Goal: Transaction & Acquisition: Book appointment/travel/reservation

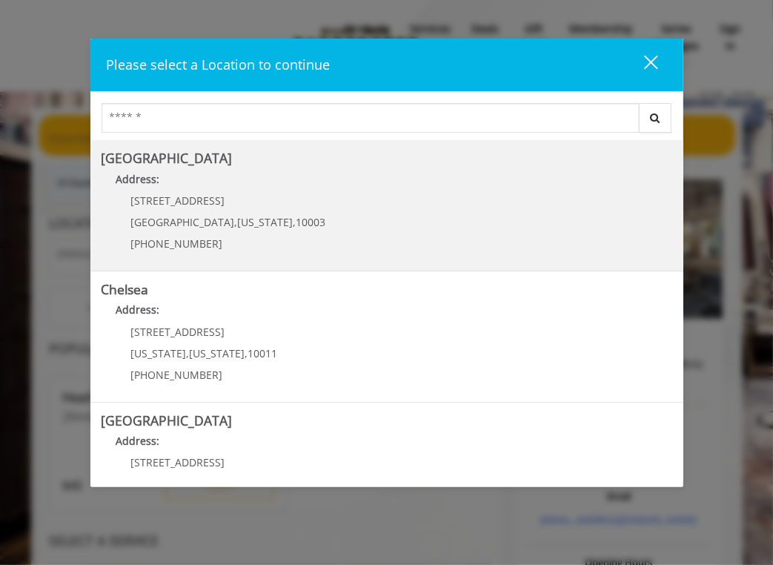
click at [238, 226] on span "New York" at bounding box center [266, 222] width 56 height 14
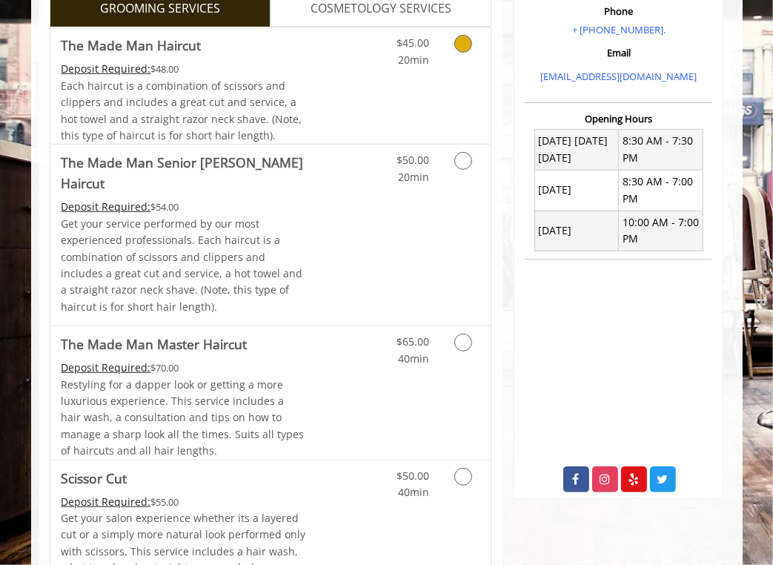
scroll to position [445, 0]
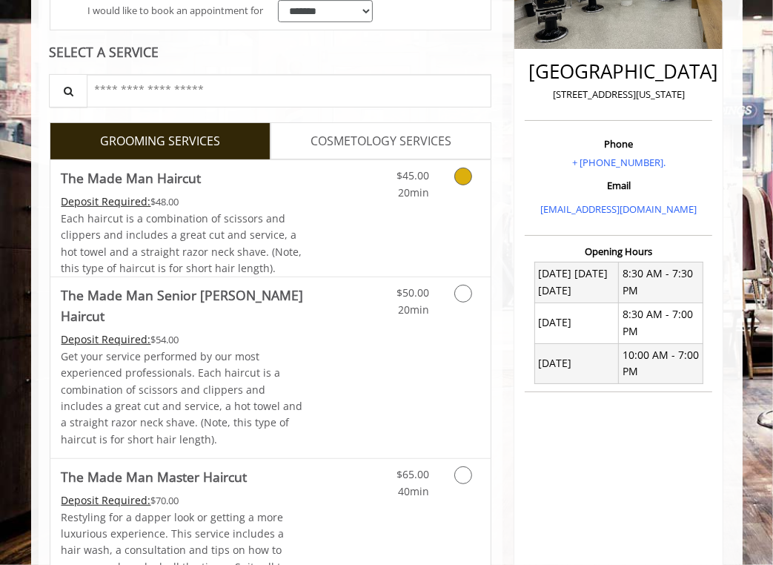
click at [472, 174] on icon "Grooming services" at bounding box center [464, 177] width 18 height 18
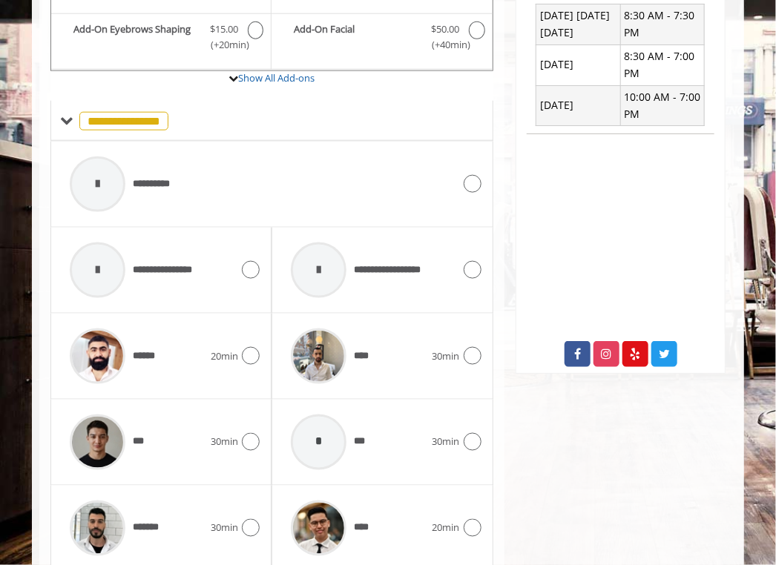
scroll to position [559, 0]
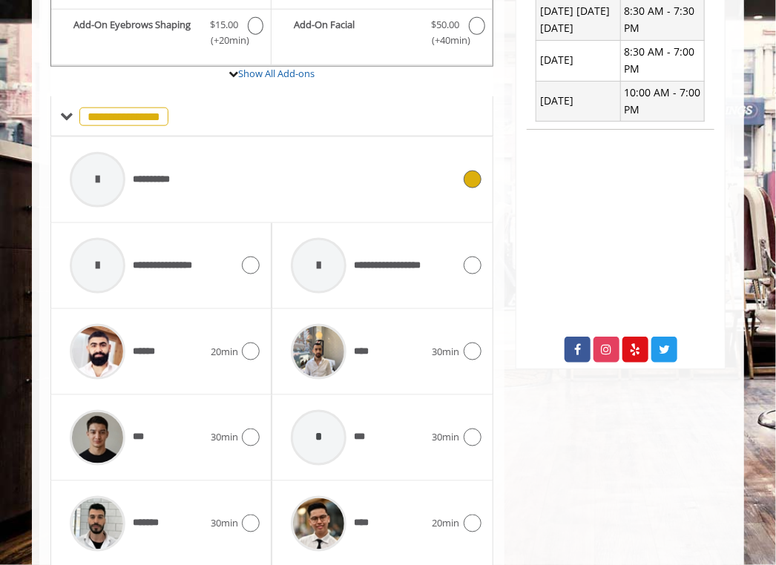
click at [469, 176] on icon at bounding box center [472, 180] width 18 height 18
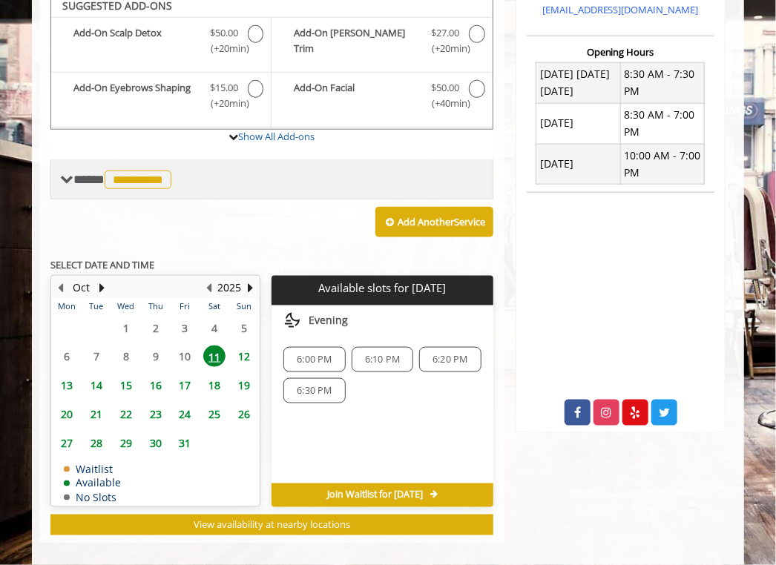
scroll to position [508, 0]
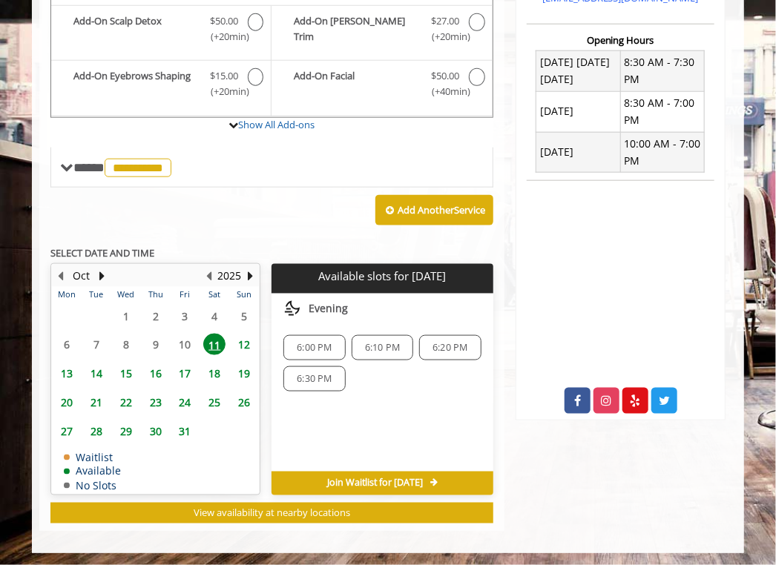
click at [463, 343] on span "6:20 PM" at bounding box center [449, 348] width 35 height 12
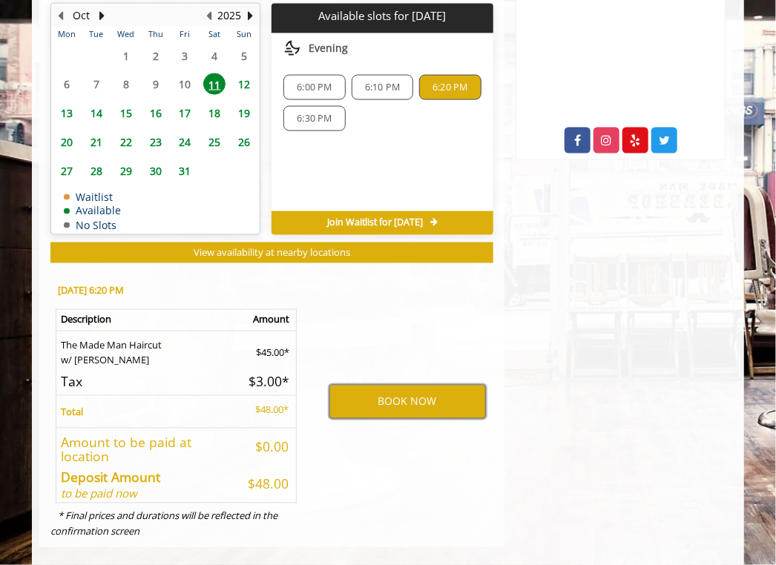
scroll to position [783, 0]
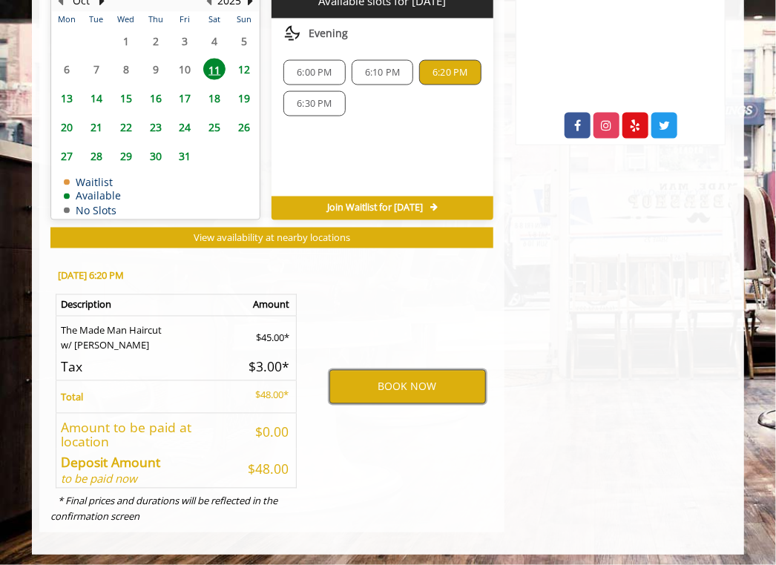
click at [390, 383] on button "BOOK NOW" at bounding box center [407, 387] width 156 height 34
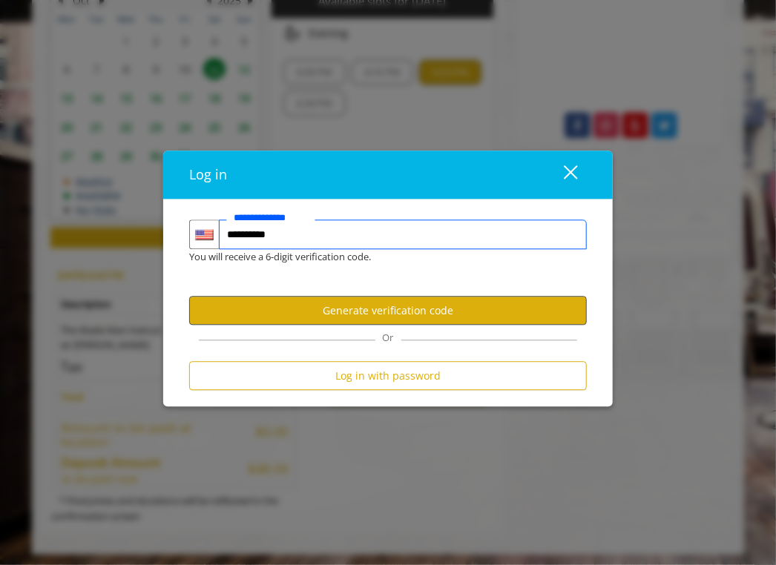
type input "**********"
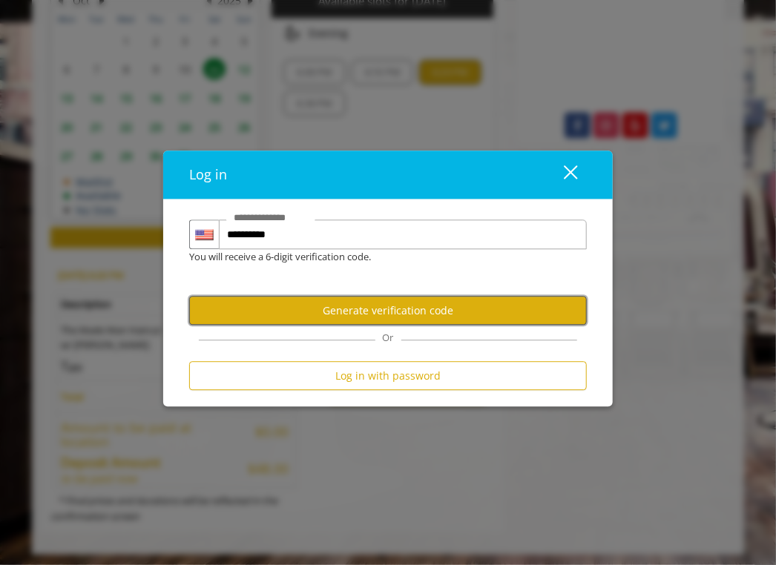
click at [454, 314] on button "Generate verification code" at bounding box center [387, 311] width 397 height 29
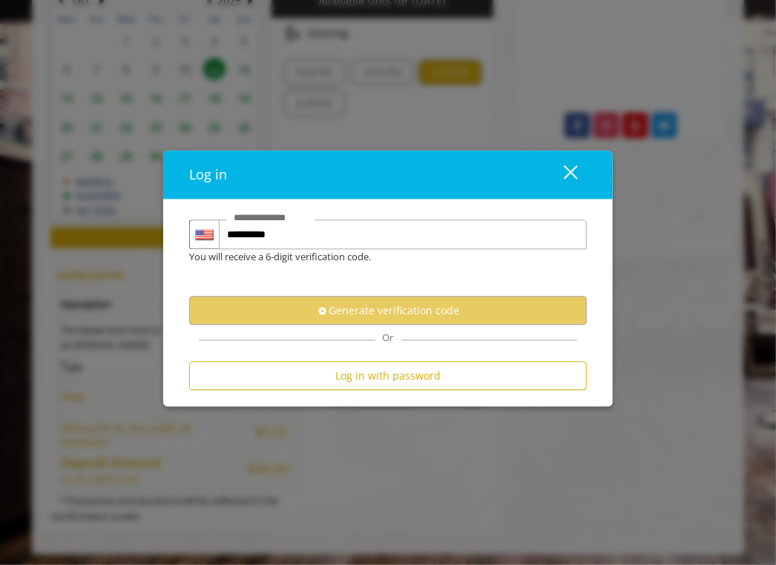
scroll to position [0, 0]
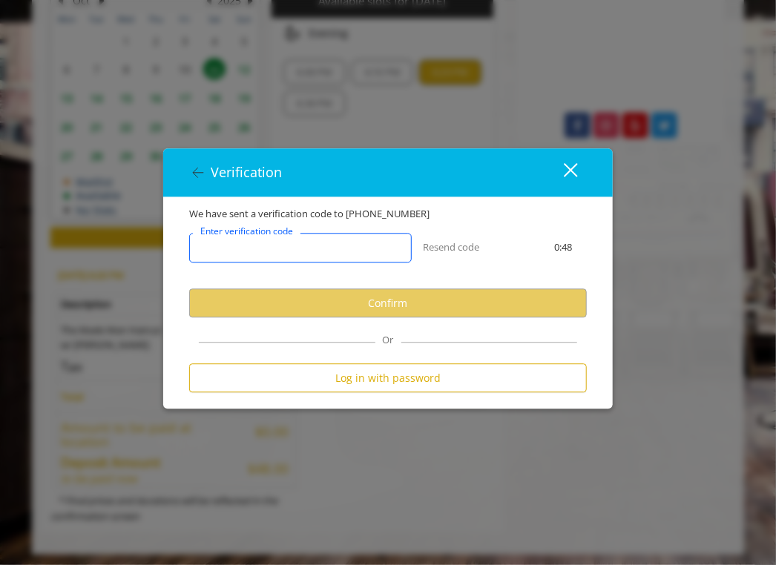
click at [358, 251] on input "Enter verification code" at bounding box center [300, 249] width 222 height 30
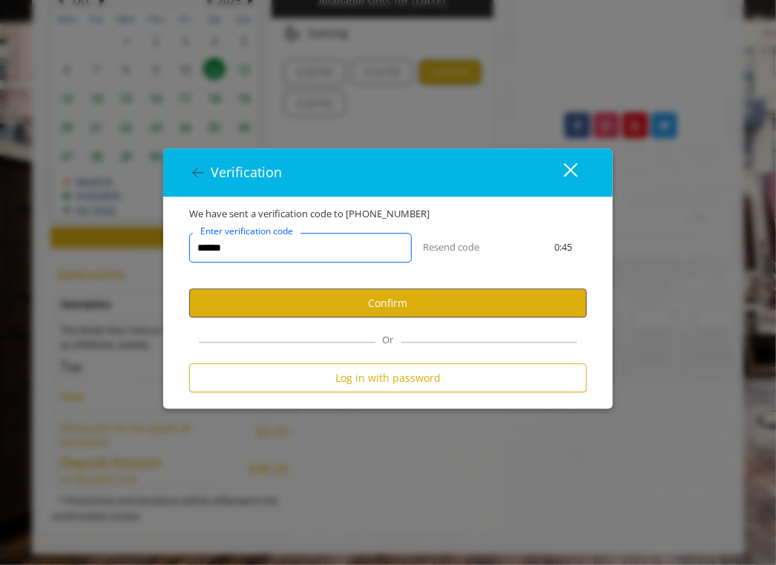
type input "******"
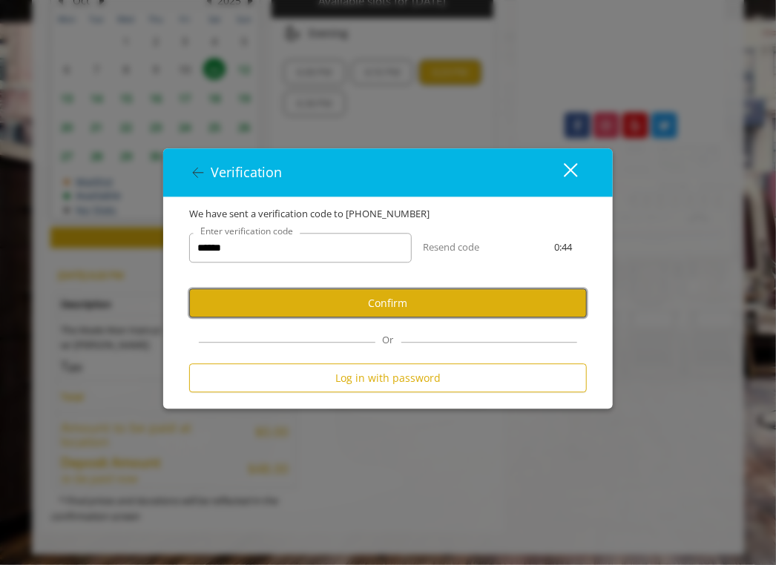
click at [360, 314] on button "Confirm" at bounding box center [387, 303] width 397 height 29
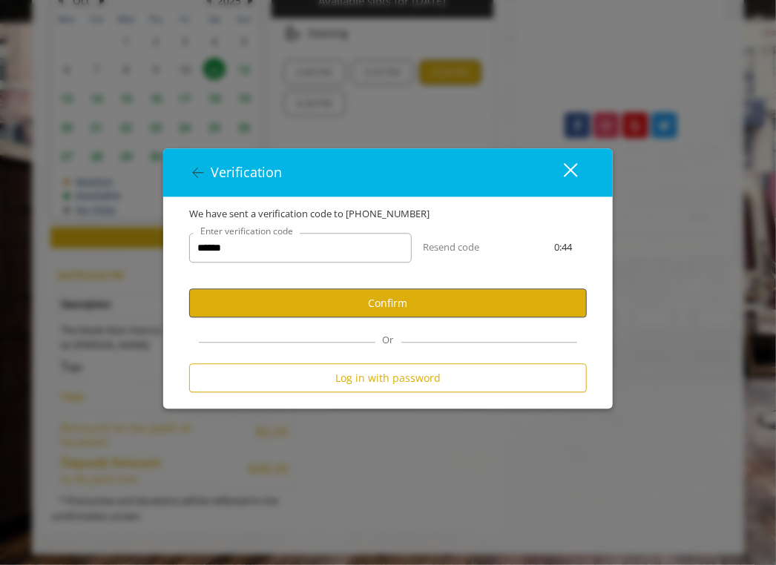
select select "Choose your Gender"
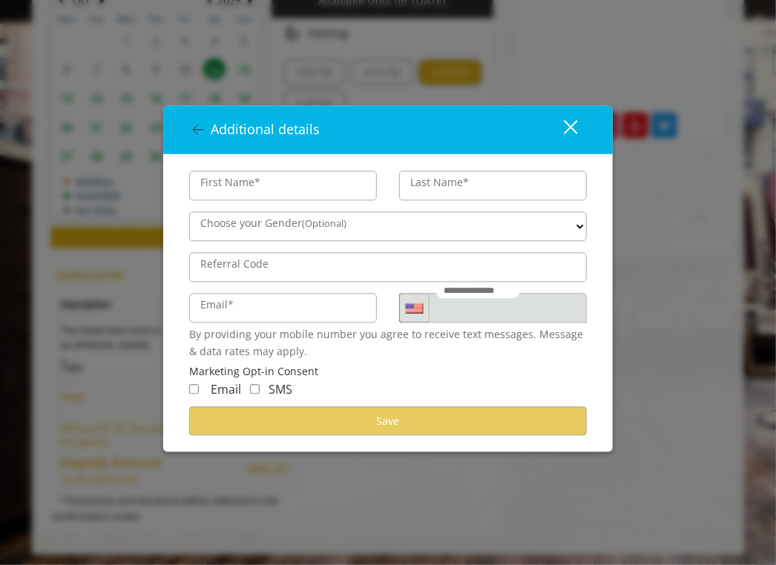
click at [192, 128] on icon at bounding box center [198, 130] width 18 height 18
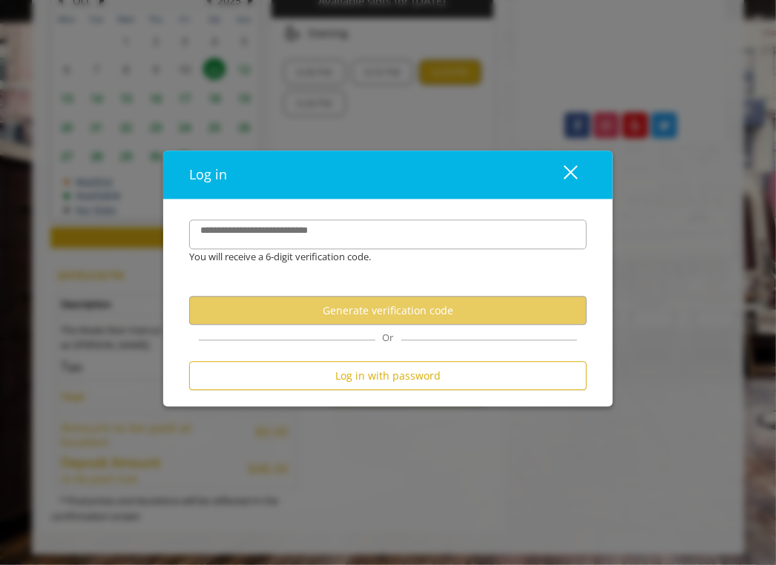
click at [578, 176] on button "close" at bounding box center [561, 175] width 50 height 30
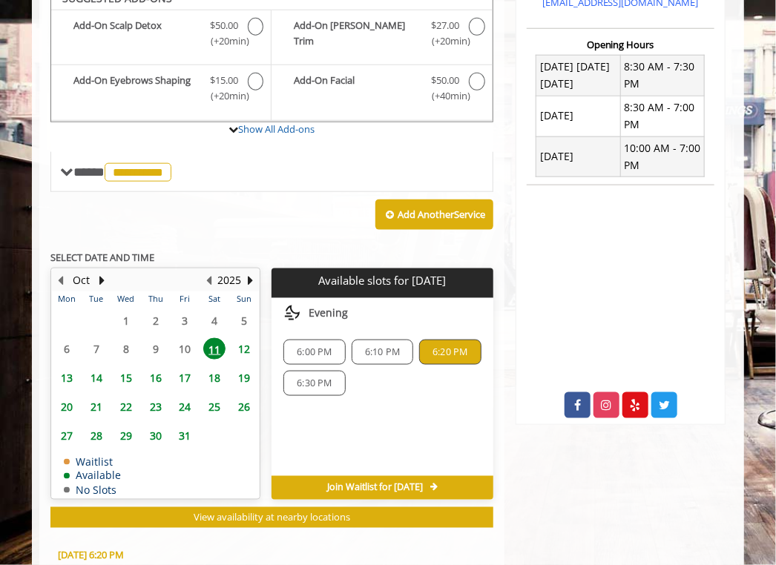
scroll to position [783, 0]
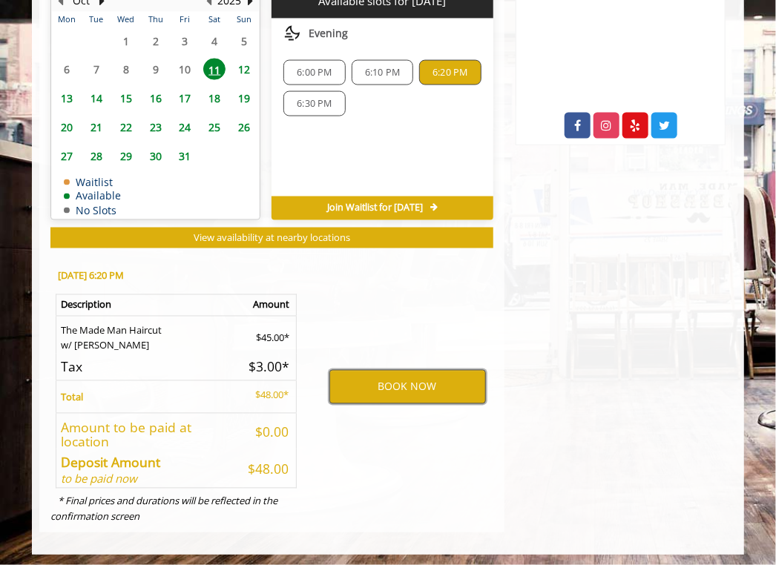
click at [406, 378] on button "BOOK NOW" at bounding box center [407, 387] width 156 height 34
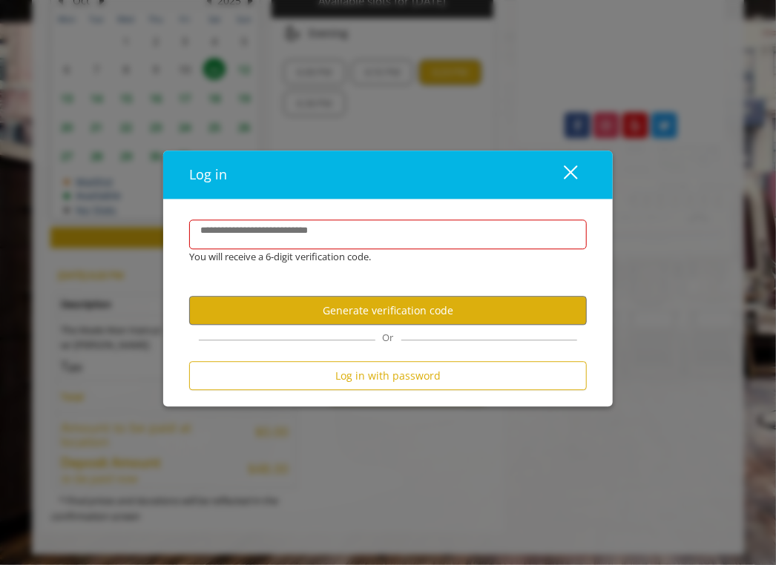
click at [568, 173] on div "close dialog" at bounding box center [571, 172] width 14 height 14
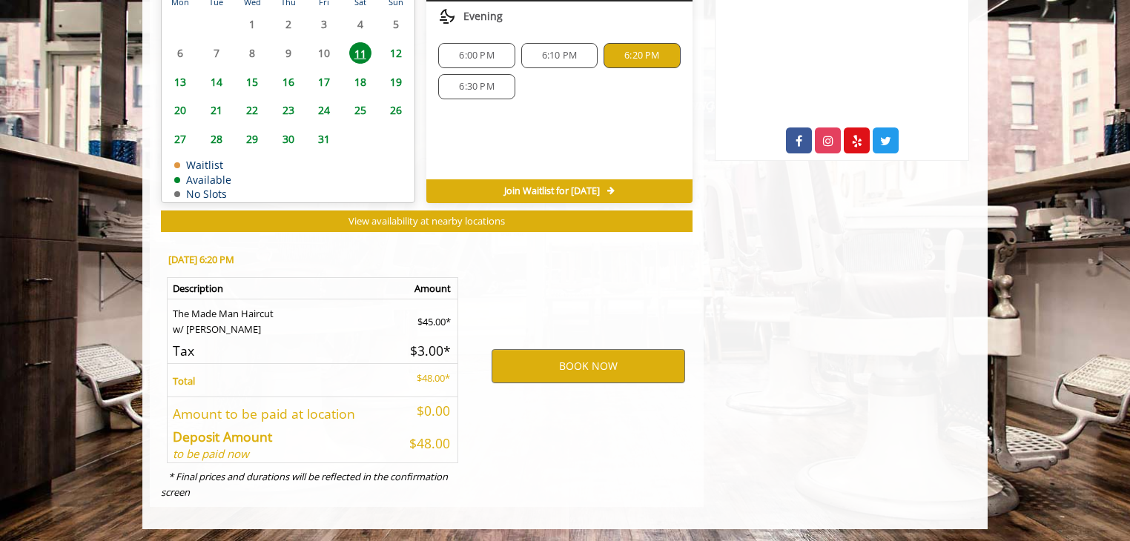
scroll to position [0, 0]
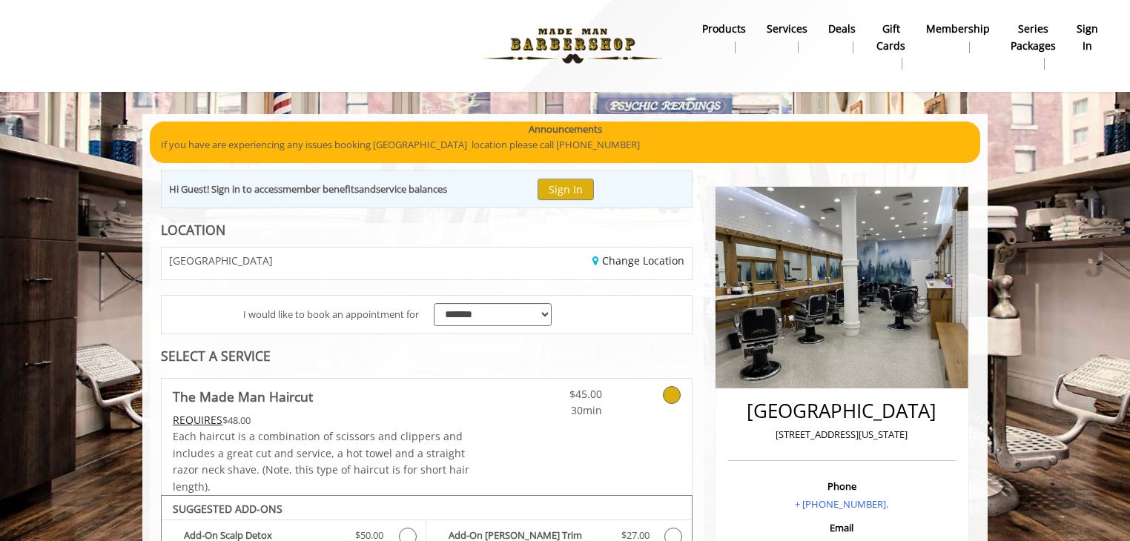
click at [516, 251] on div "Change Location" at bounding box center [564, 264] width 276 height 32
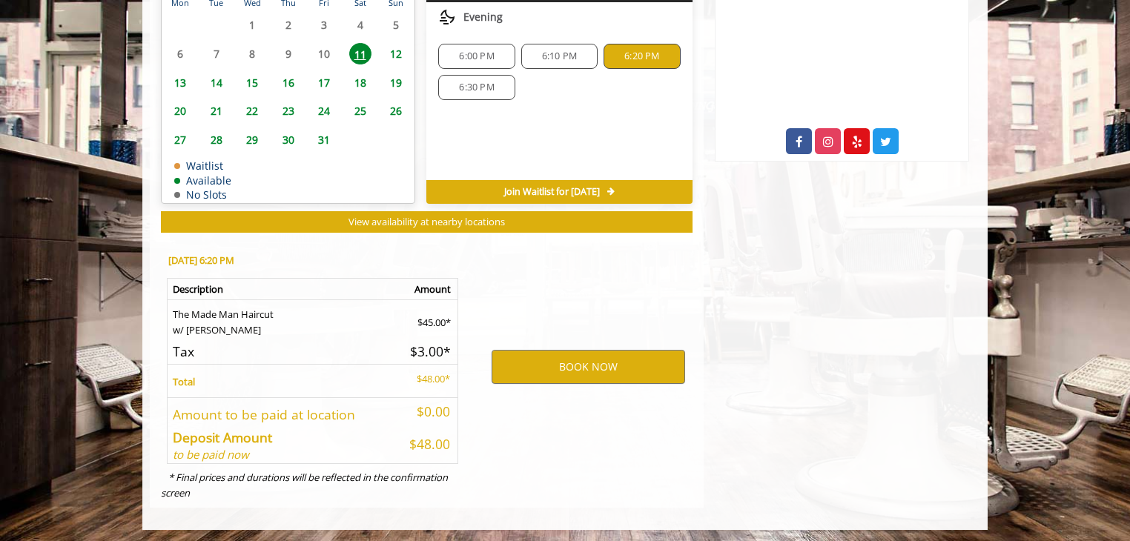
scroll to position [805, 0]
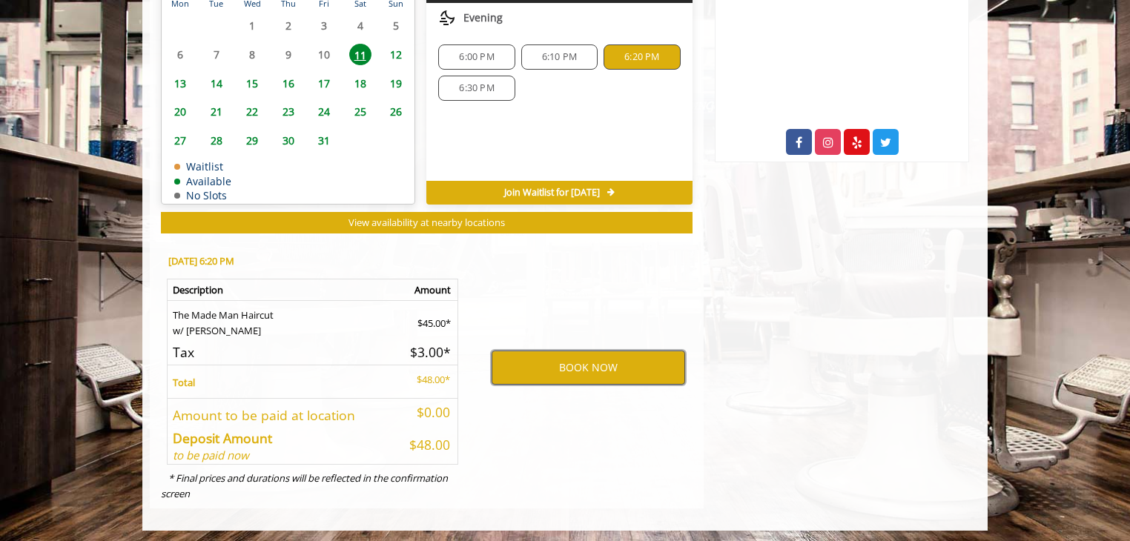
click at [561, 371] on button "BOOK NOW" at bounding box center [589, 368] width 194 height 34
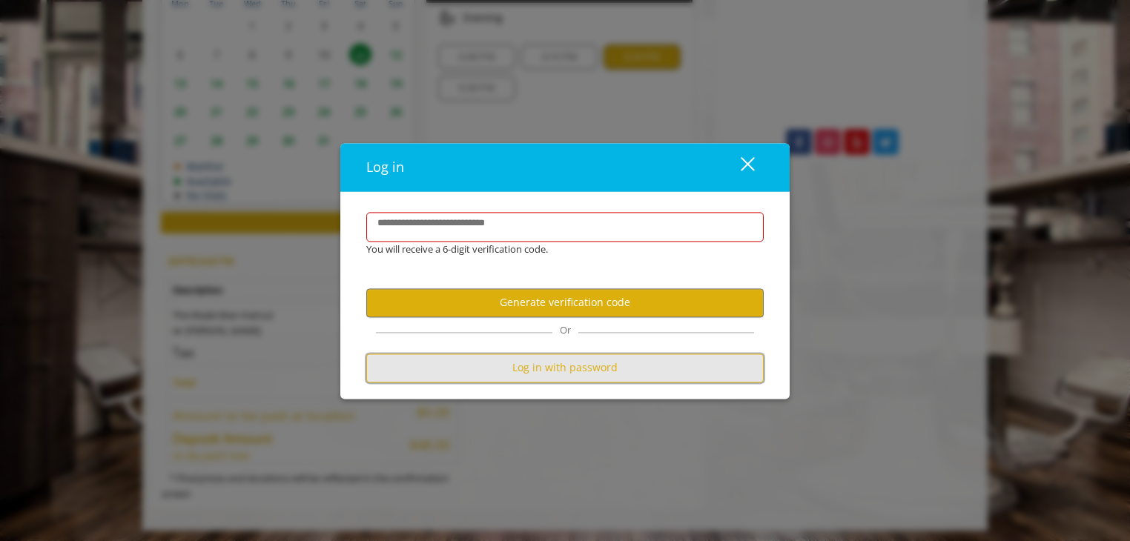
click at [517, 372] on button "Log in with password" at bounding box center [564, 368] width 397 height 29
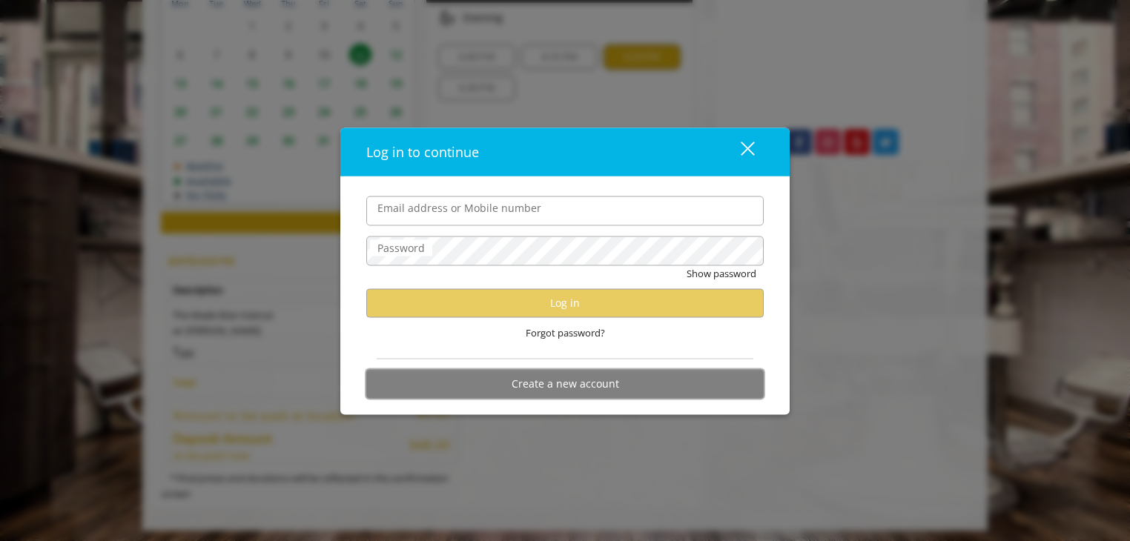
click at [535, 381] on button "Create a new account" at bounding box center [564, 383] width 397 height 29
select select "Choose your Gender"
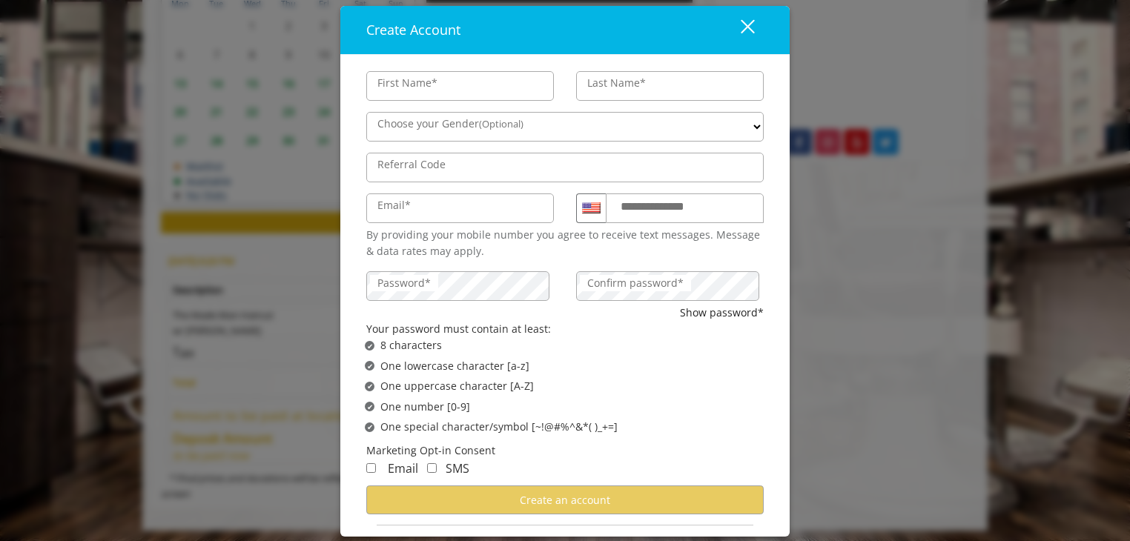
scroll to position [0, 0]
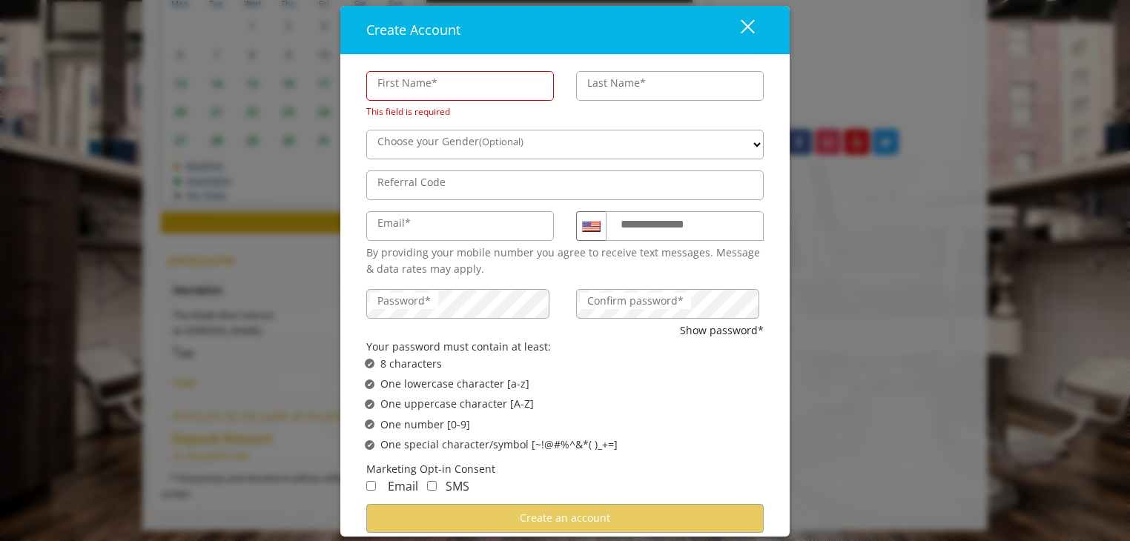
click at [747, 16] on button "close" at bounding box center [738, 30] width 50 height 30
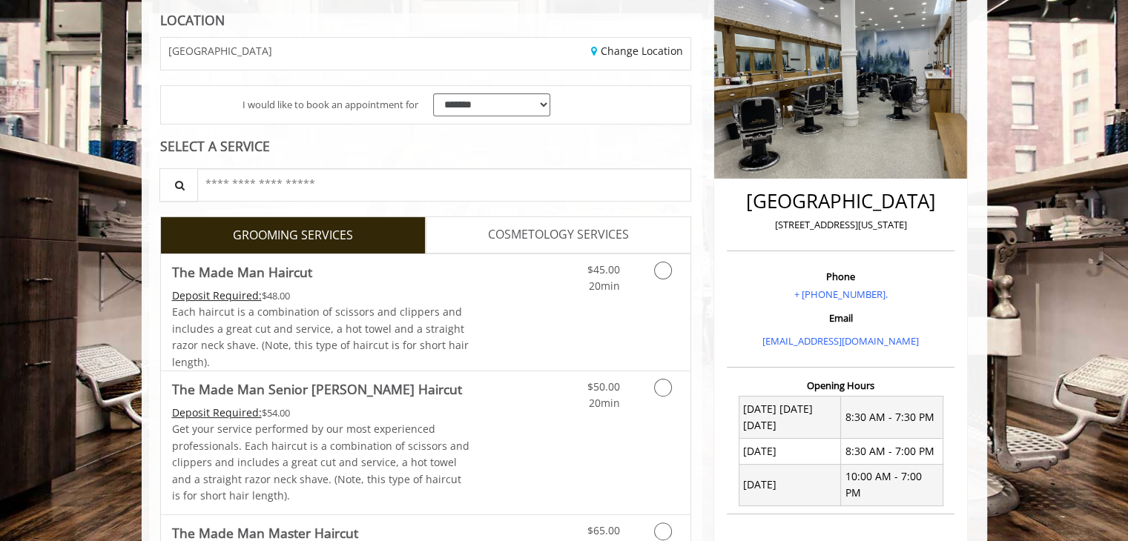
scroll to position [211, 0]
click at [658, 268] on icon "Grooming services" at bounding box center [663, 270] width 18 height 18
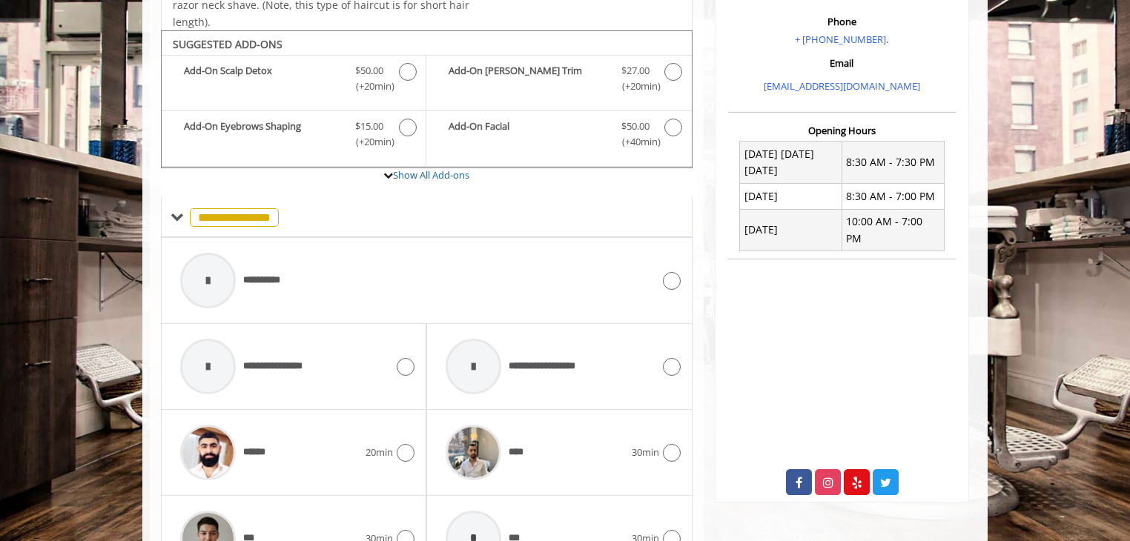
scroll to position [494, 0]
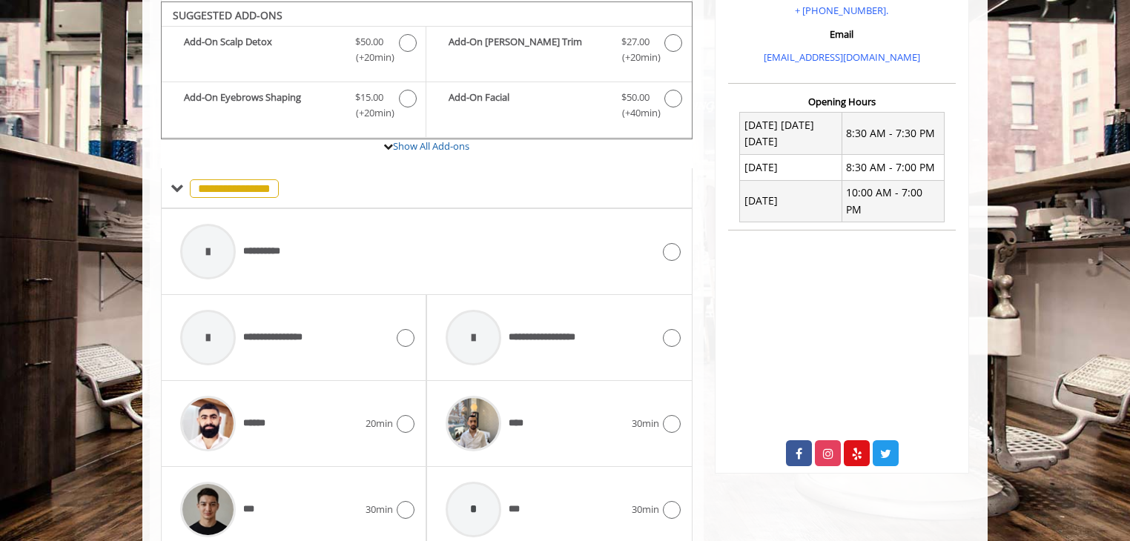
click at [681, 246] on div "**********" at bounding box center [427, 252] width 532 height 86
click at [666, 243] on icon at bounding box center [672, 252] width 18 height 18
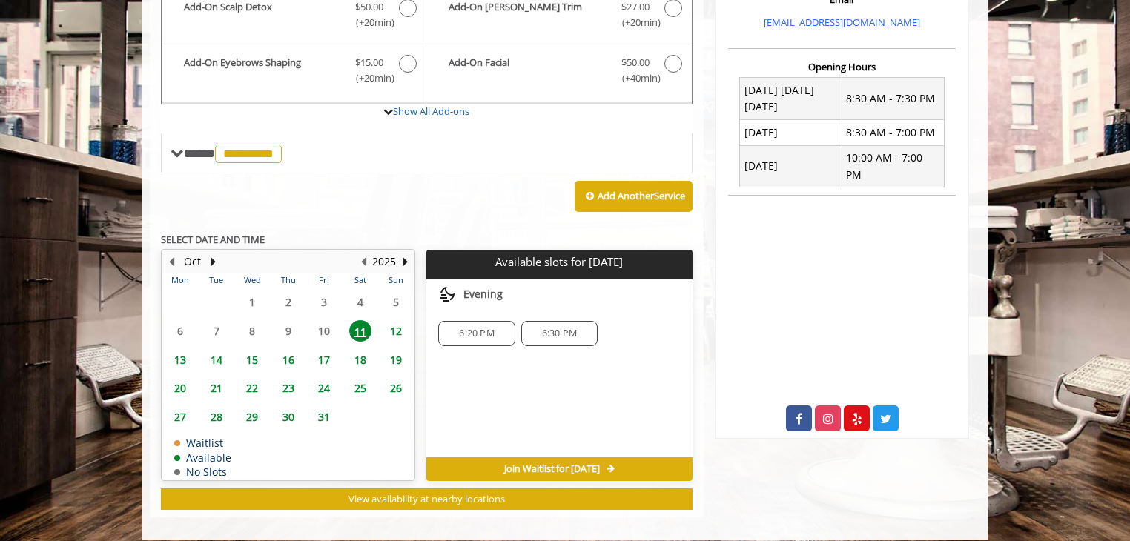
scroll to position [529, 0]
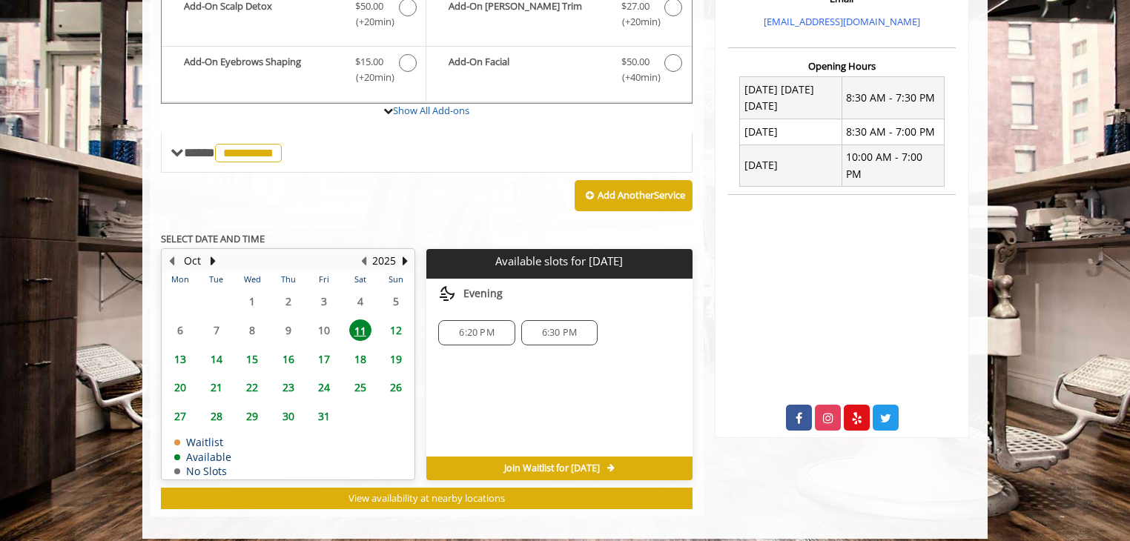
click at [489, 327] on span "6:20 PM" at bounding box center [476, 333] width 35 height 12
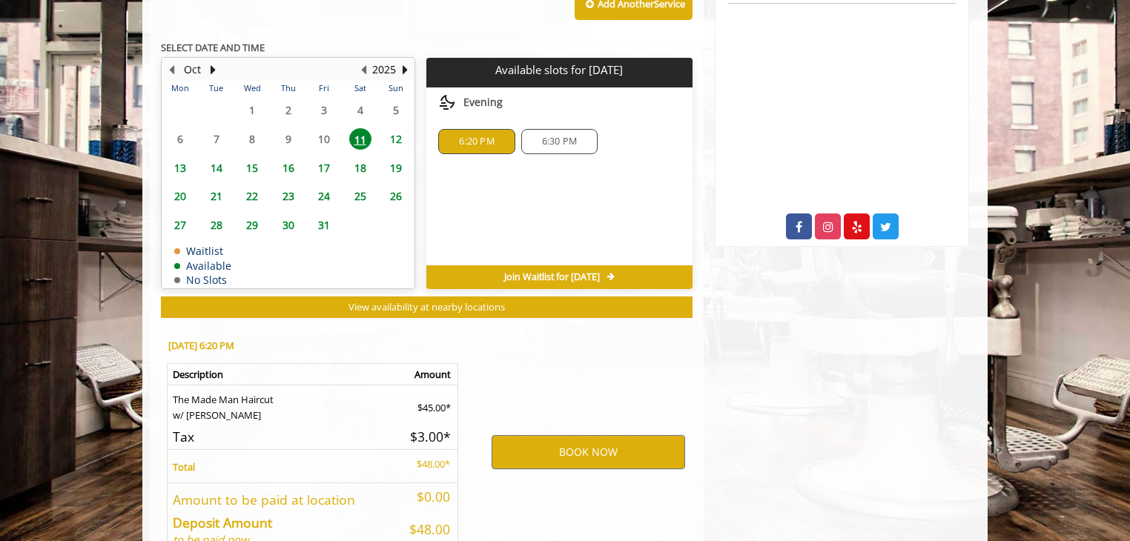
scroll to position [807, 0]
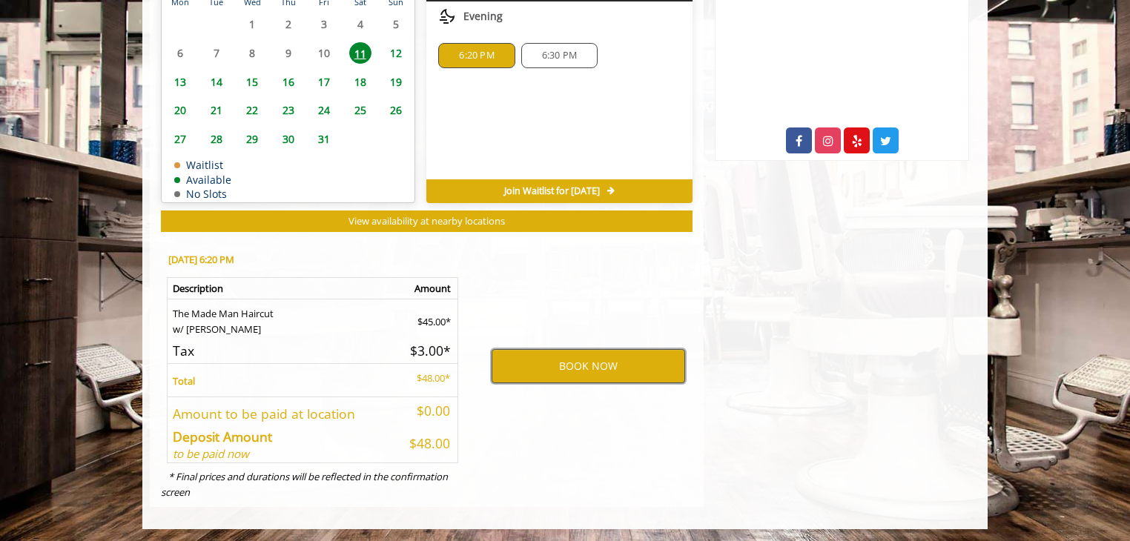
click at [533, 371] on button "BOOK NOW" at bounding box center [589, 366] width 194 height 34
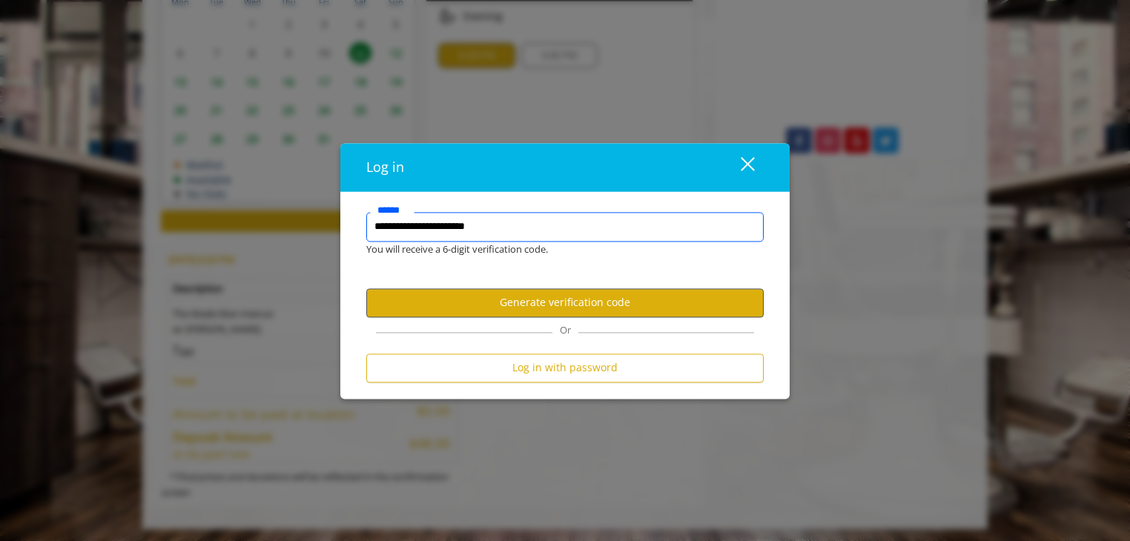
type input "**********"
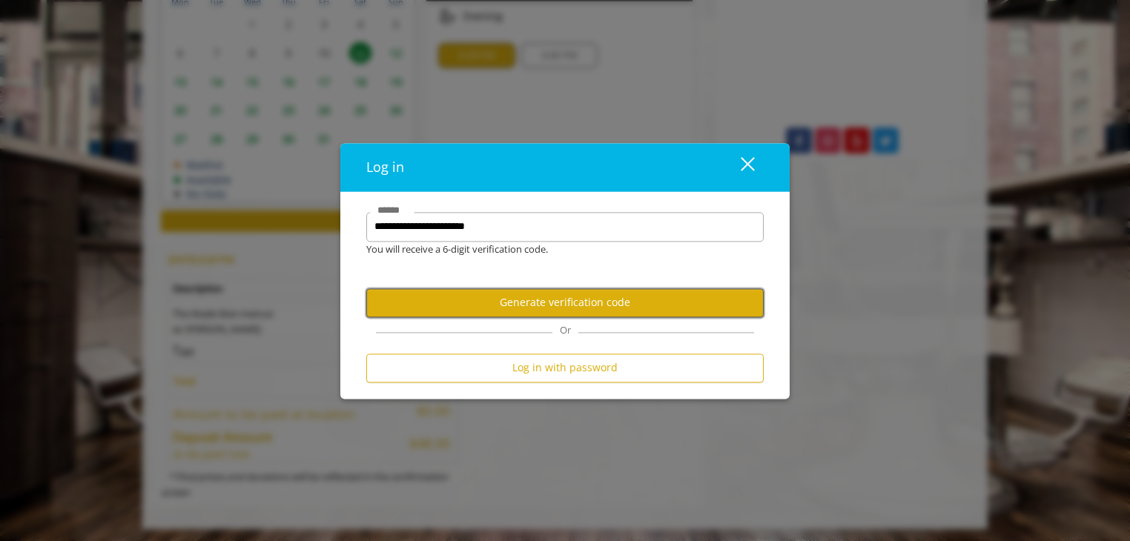
scroll to position [0, 0]
click at [506, 300] on button "Generate verification code" at bounding box center [564, 302] width 397 height 29
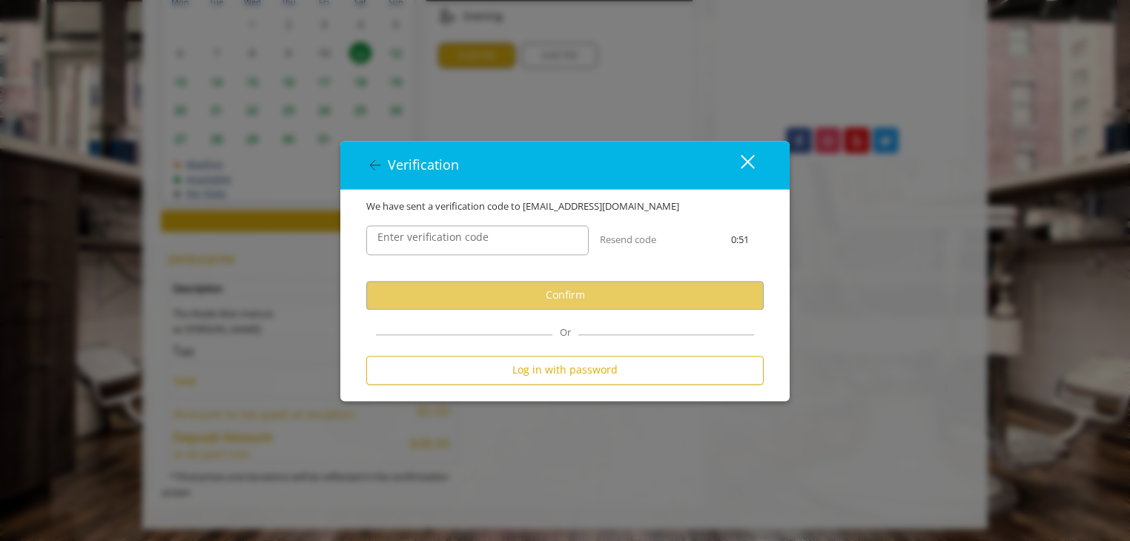
click at [477, 241] on label "Enter verification code" at bounding box center [433, 237] width 126 height 16
click at [477, 241] on input "Enter verification code" at bounding box center [477, 240] width 222 height 30
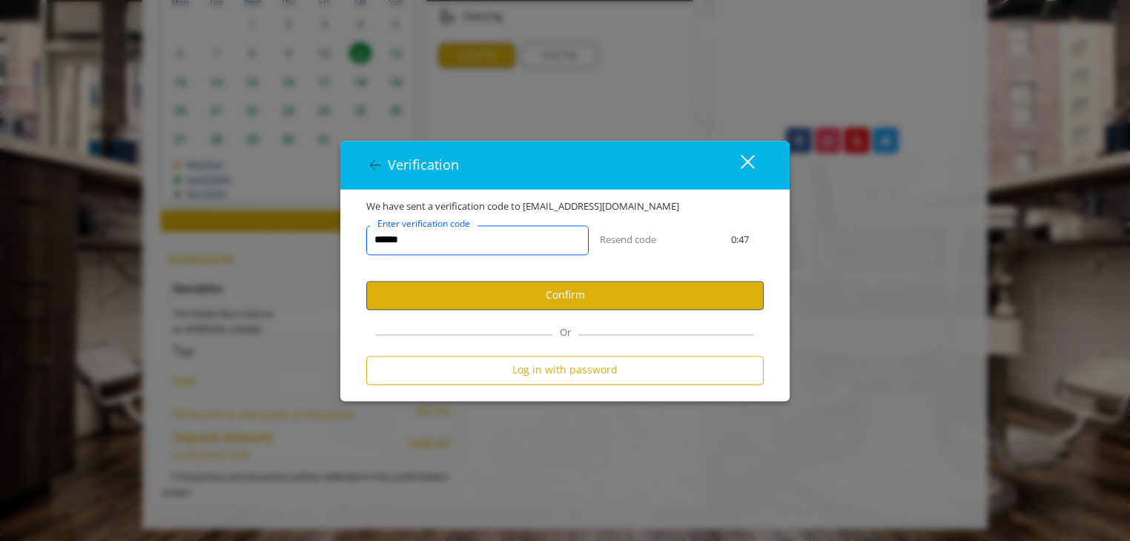
type input "******"
click at [478, 297] on button "Confirm" at bounding box center [564, 295] width 397 height 29
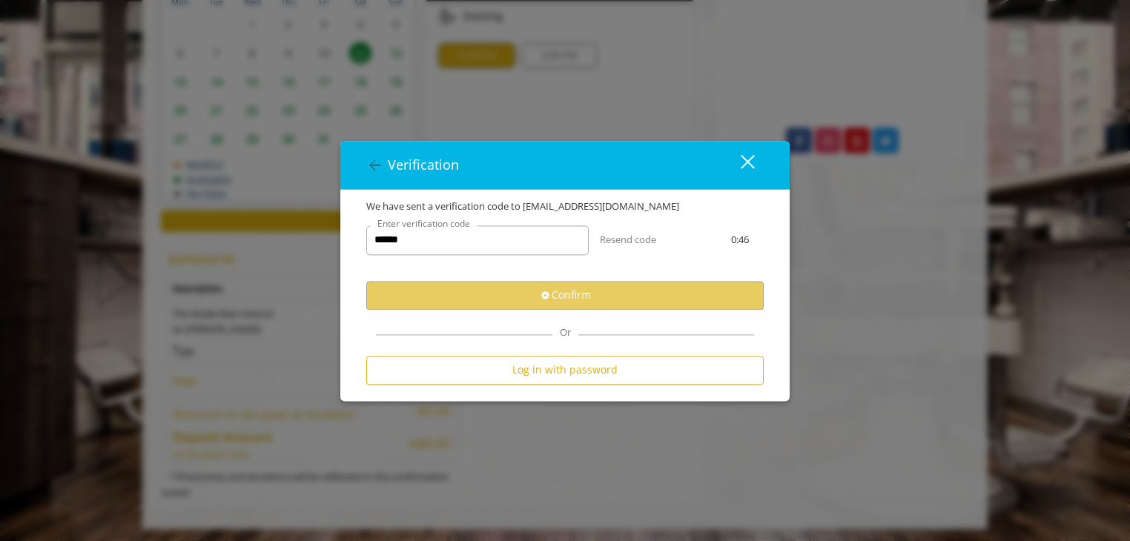
select select "Choose your Gender"
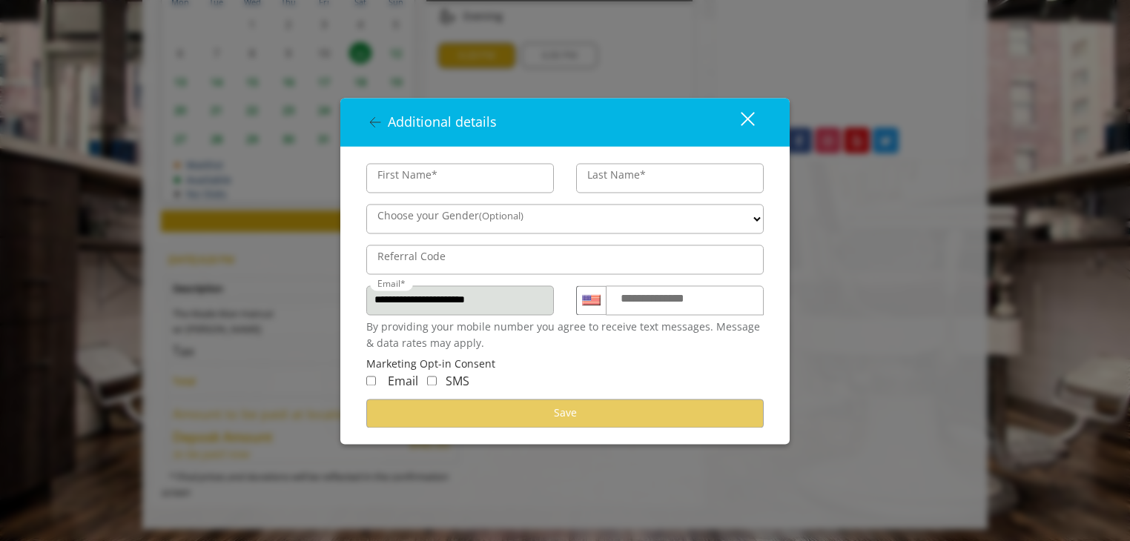
click at [372, 381] on div "Email" at bounding box center [392, 381] width 52 height 19
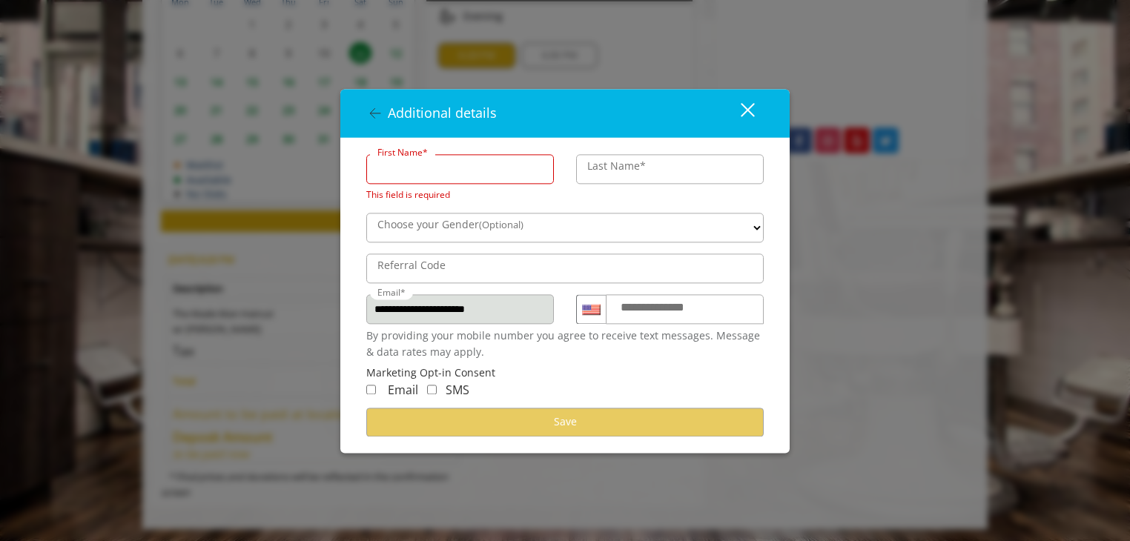
click at [447, 164] on input "First Name*" at bounding box center [460, 169] width 188 height 30
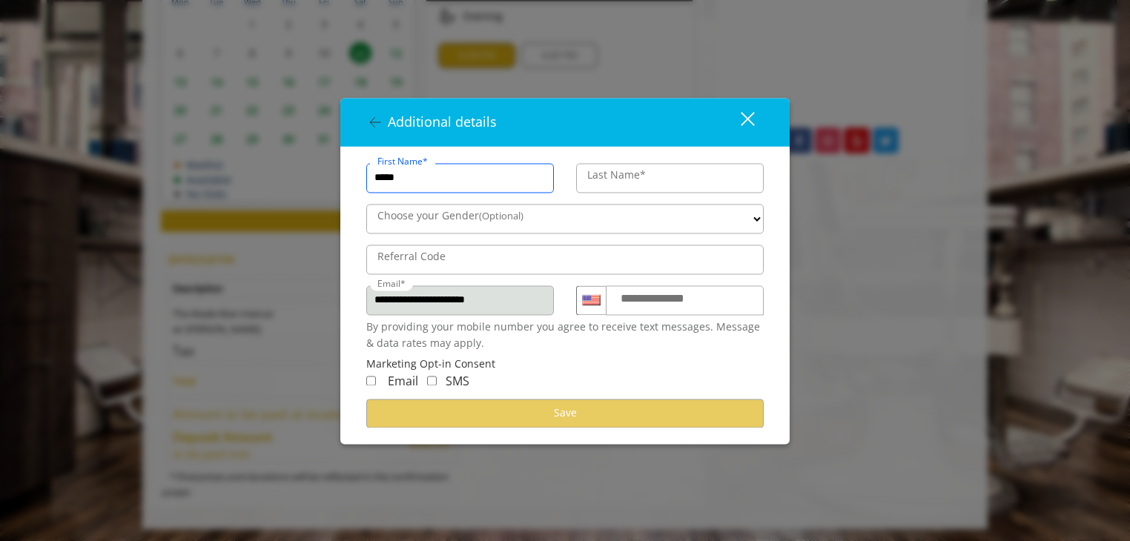
type input "*****"
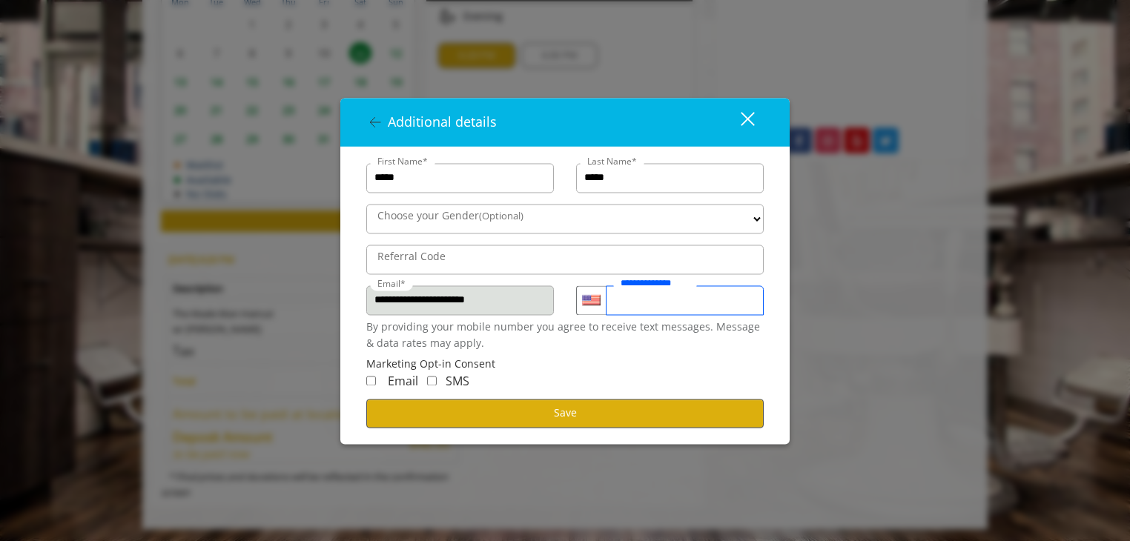
type input "**********"
click at [462, 401] on button "Save" at bounding box center [564, 413] width 397 height 29
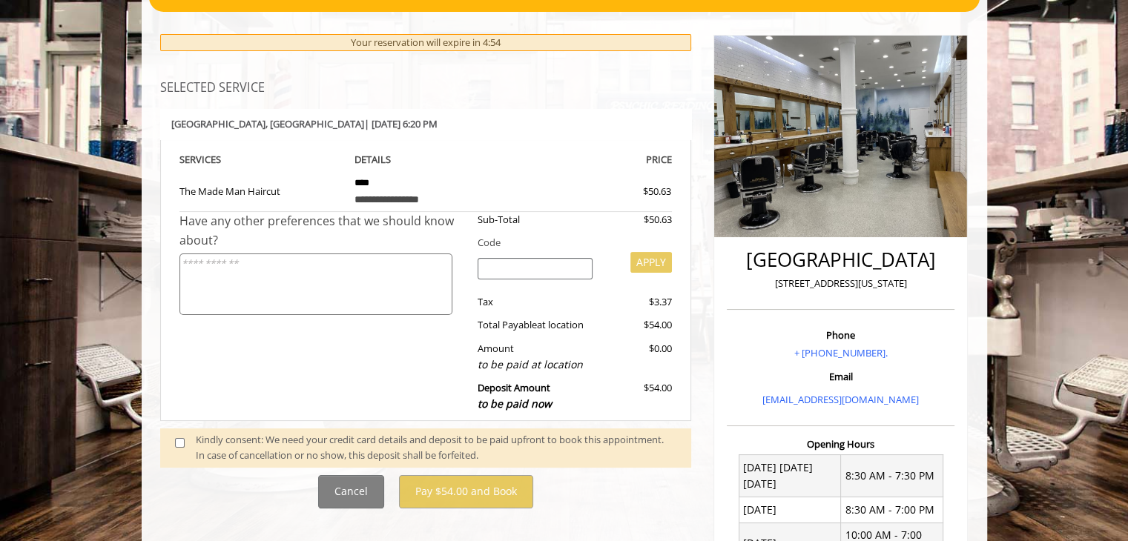
scroll to position [153, 0]
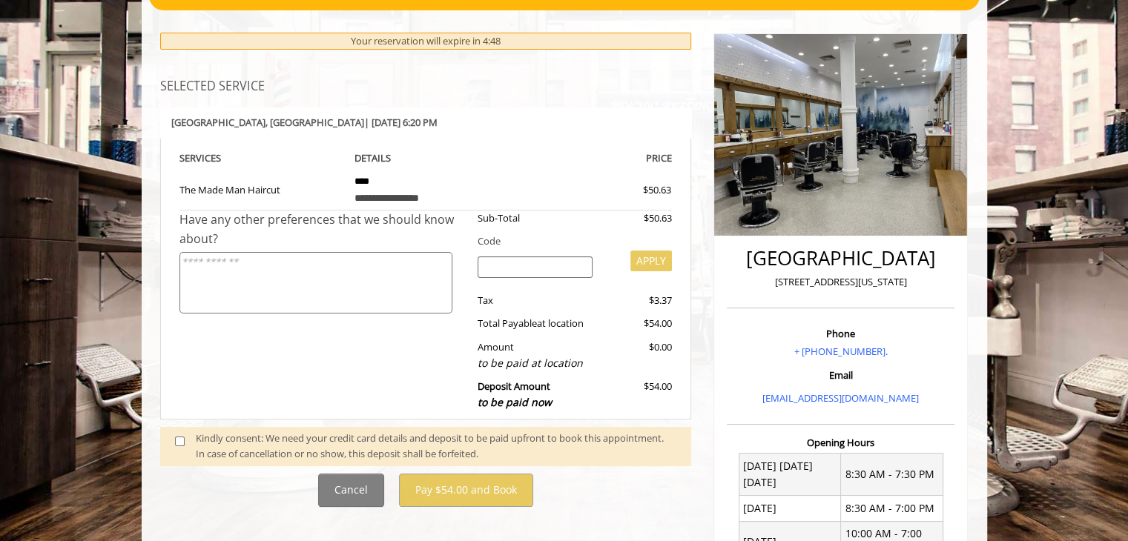
click at [166, 440] on span at bounding box center [186, 446] width 44 height 31
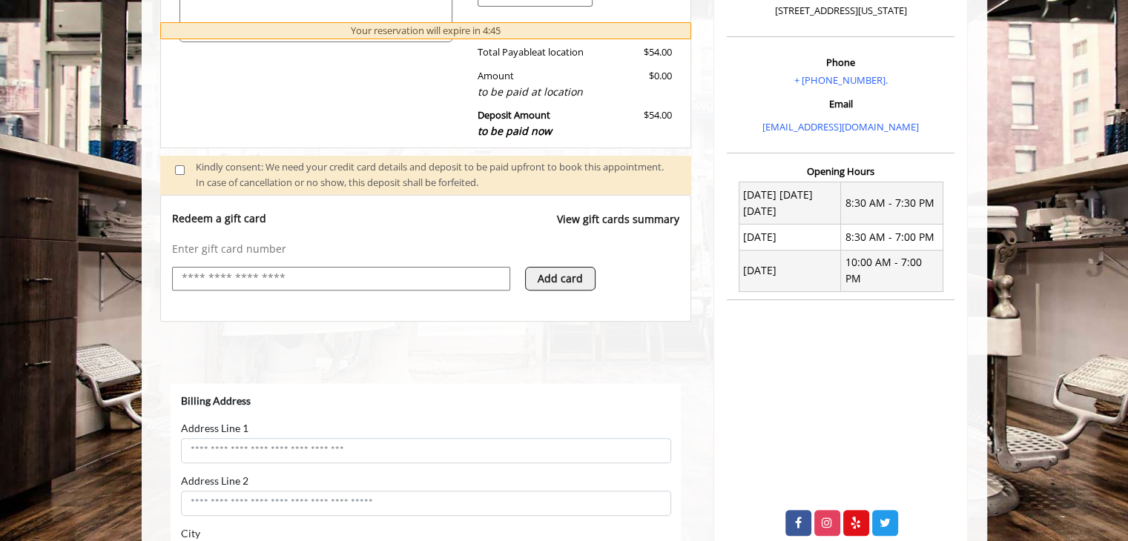
scroll to position [0, 0]
select select "***"
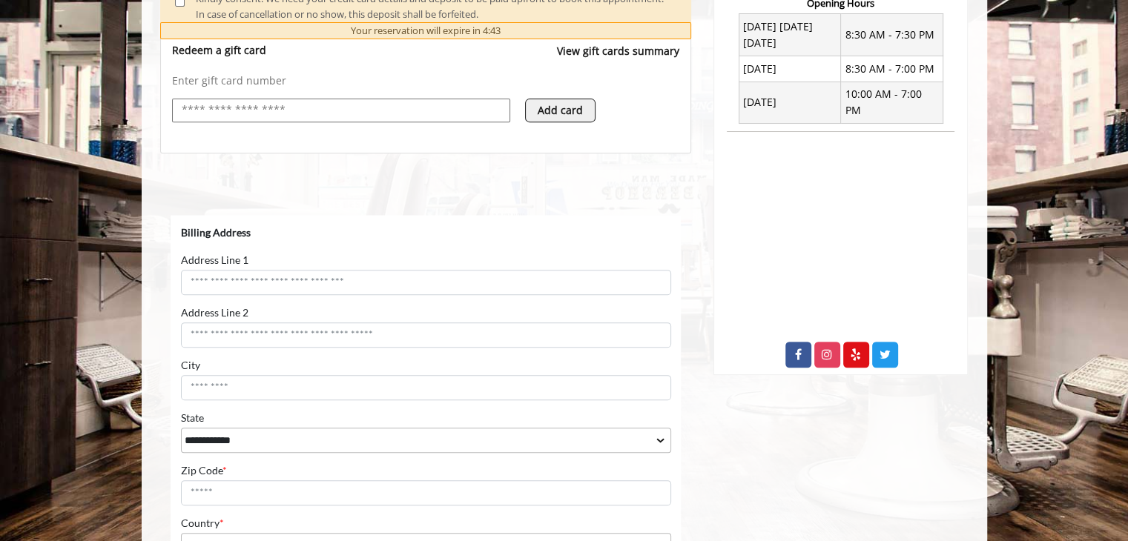
scroll to position [590, 0]
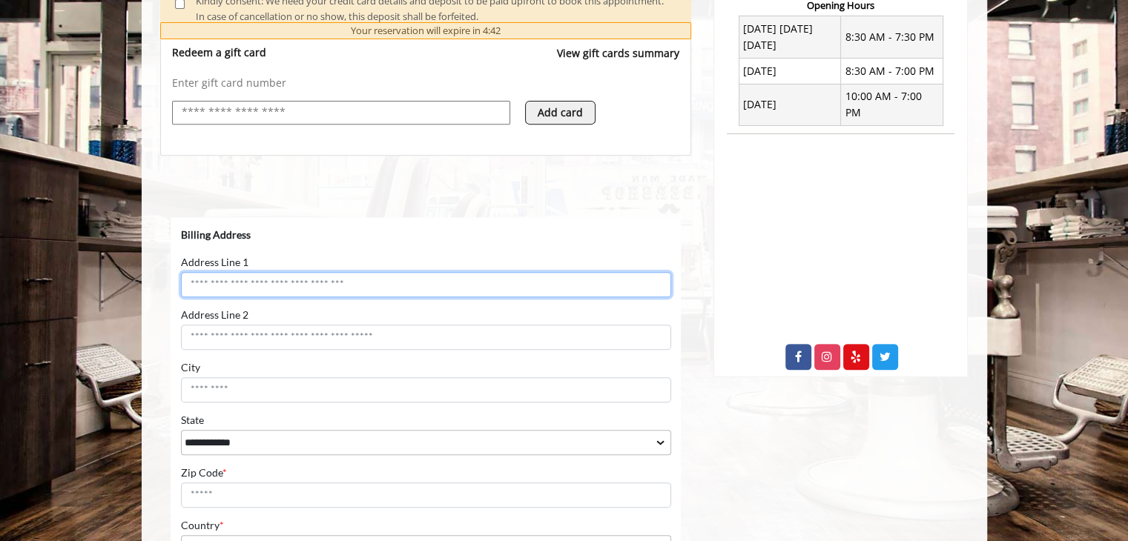
click at [292, 282] on input "Address Line 1" at bounding box center [425, 284] width 490 height 25
type input "**********"
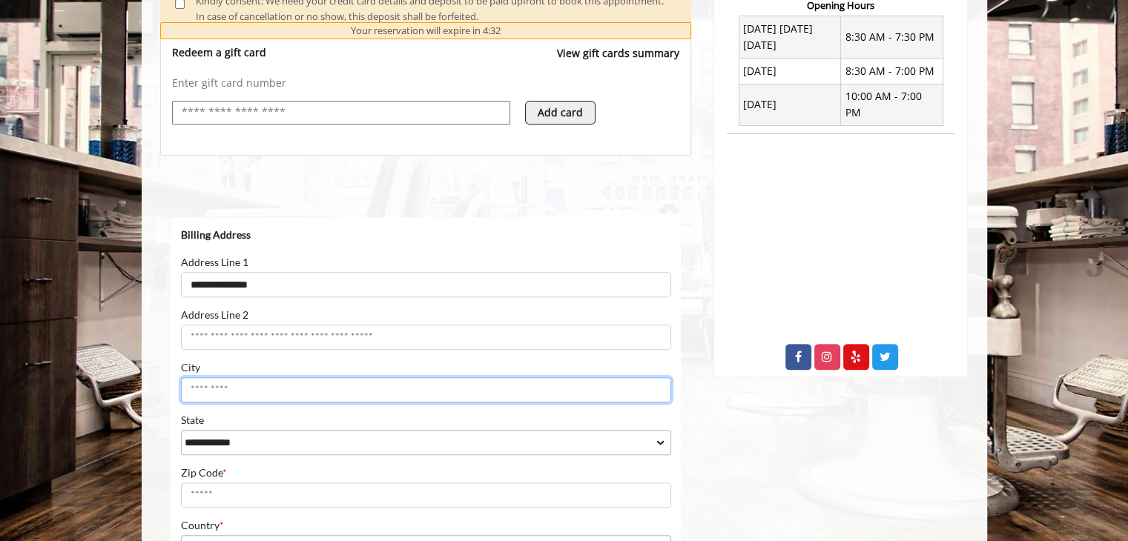
click at [241, 393] on input "City" at bounding box center [425, 389] width 490 height 25
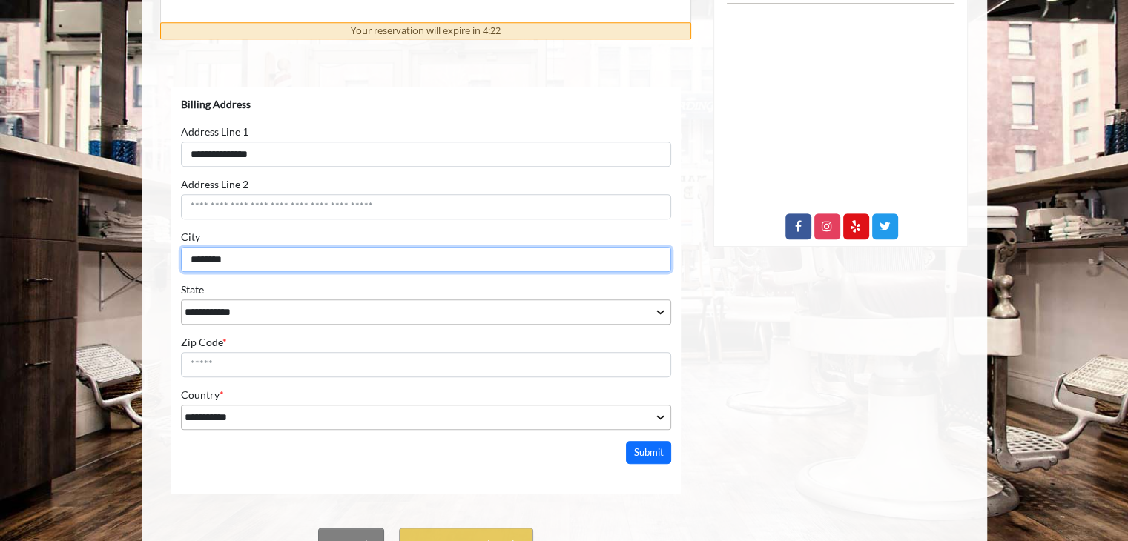
scroll to position [719, 0]
type input "********"
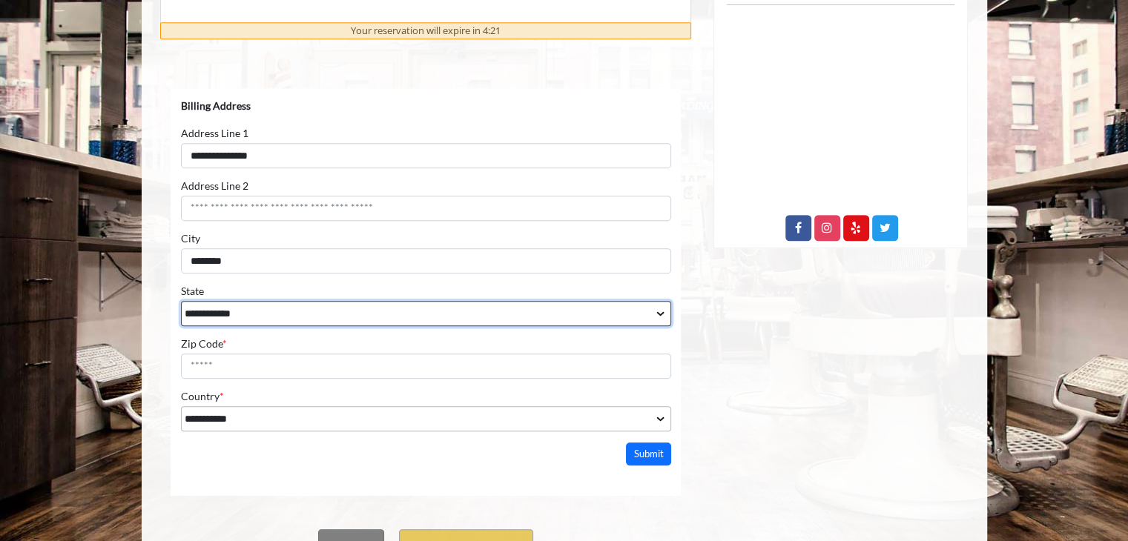
click at [242, 310] on select "**********" at bounding box center [425, 313] width 490 height 25
select select "**"
click at [180, 301] on select "**********" at bounding box center [425, 313] width 490 height 25
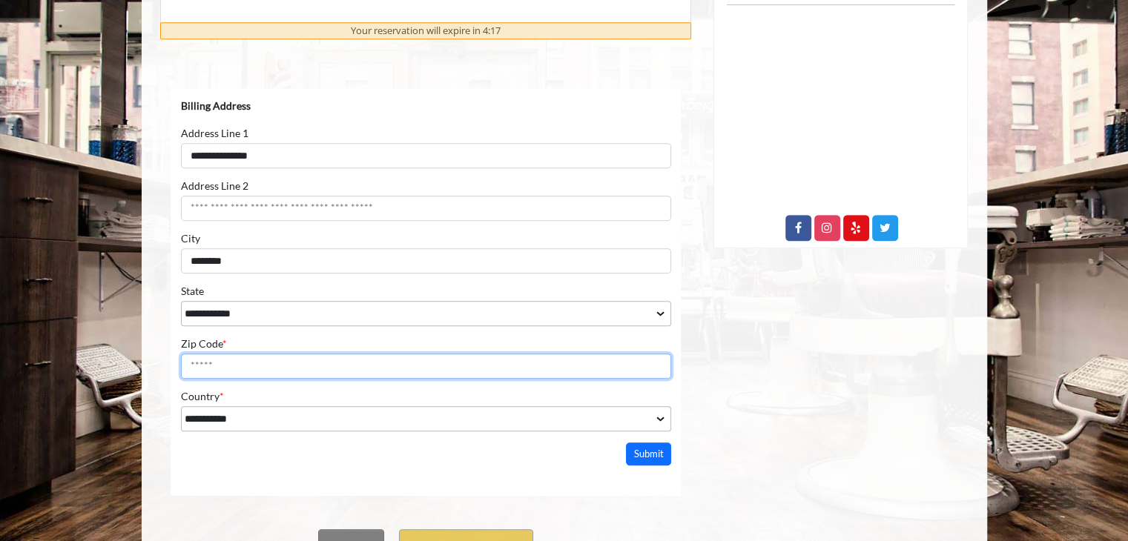
click at [231, 371] on input "Zip Code *" at bounding box center [425, 366] width 490 height 25
type input "*****"
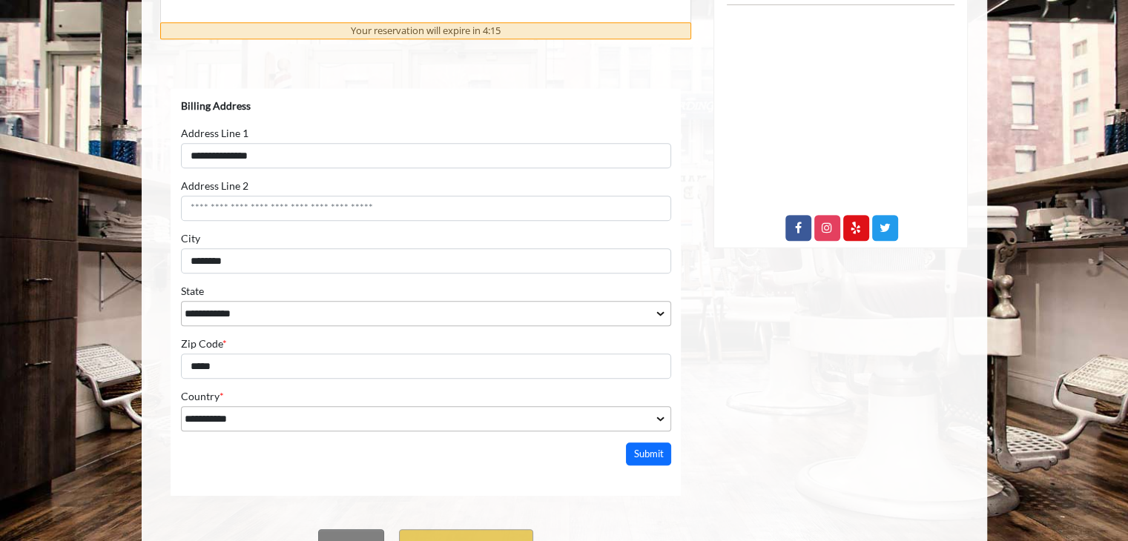
click at [304, 455] on html "**********" at bounding box center [425, 276] width 511 height 377
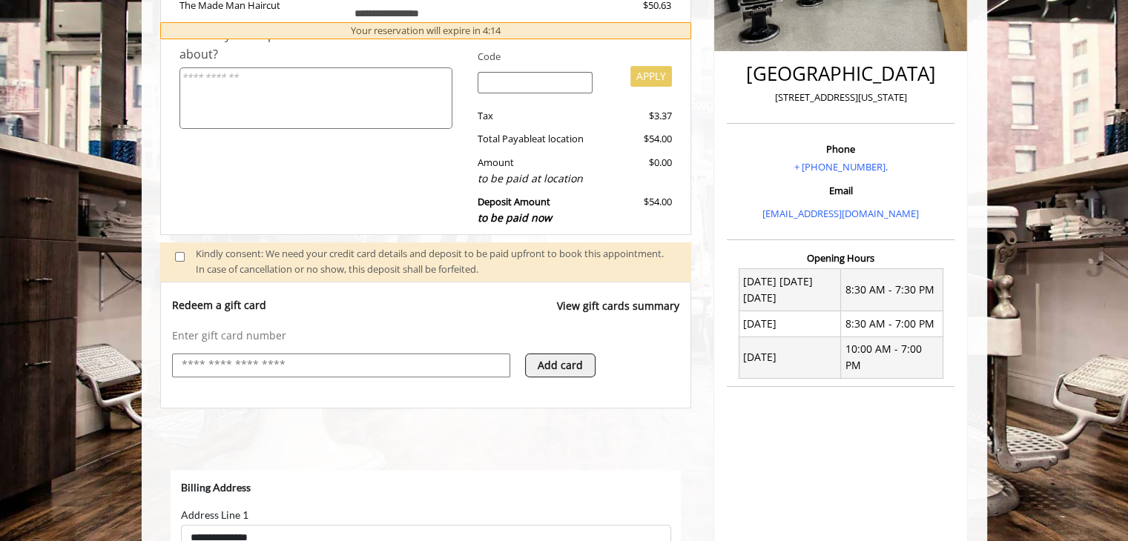
scroll to position [338, 0]
click at [601, 303] on link "View gift cards summary" at bounding box center [618, 312] width 122 height 30
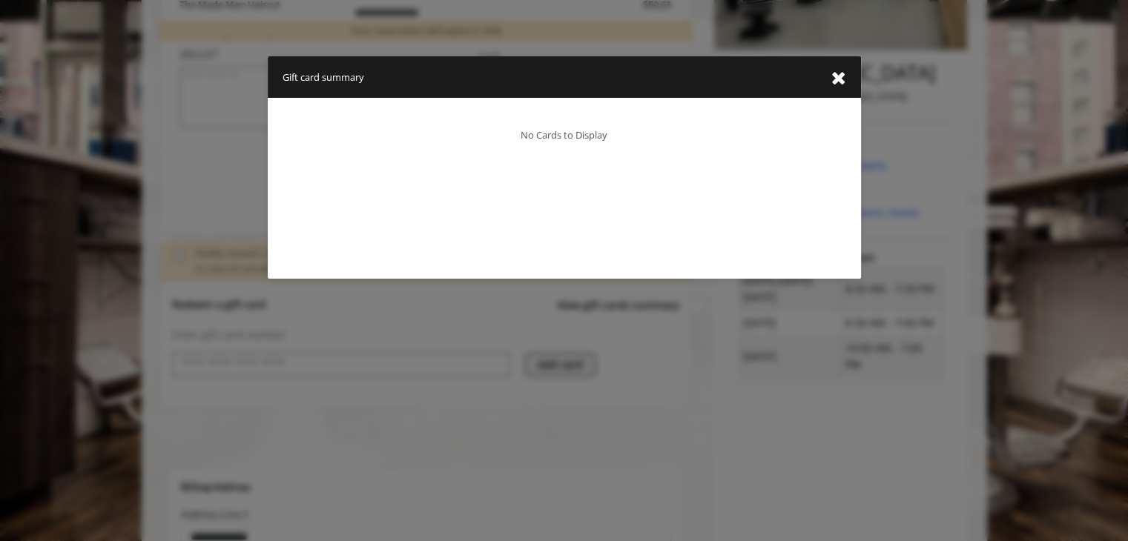
click at [831, 82] on icon "close gift card summary dialog" at bounding box center [838, 78] width 15 height 19
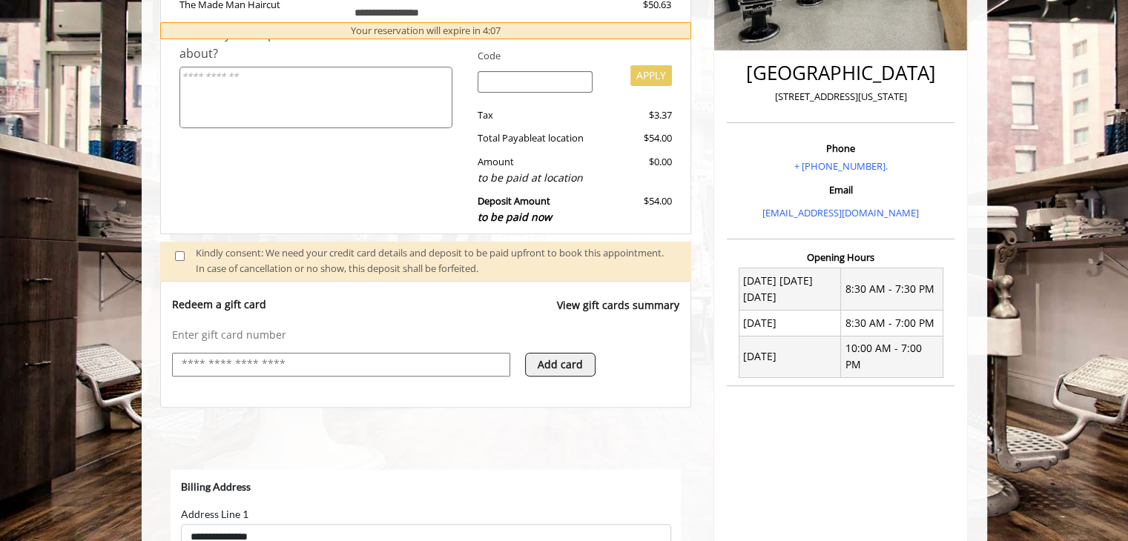
click at [550, 362] on button "Add card" at bounding box center [560, 365] width 70 height 24
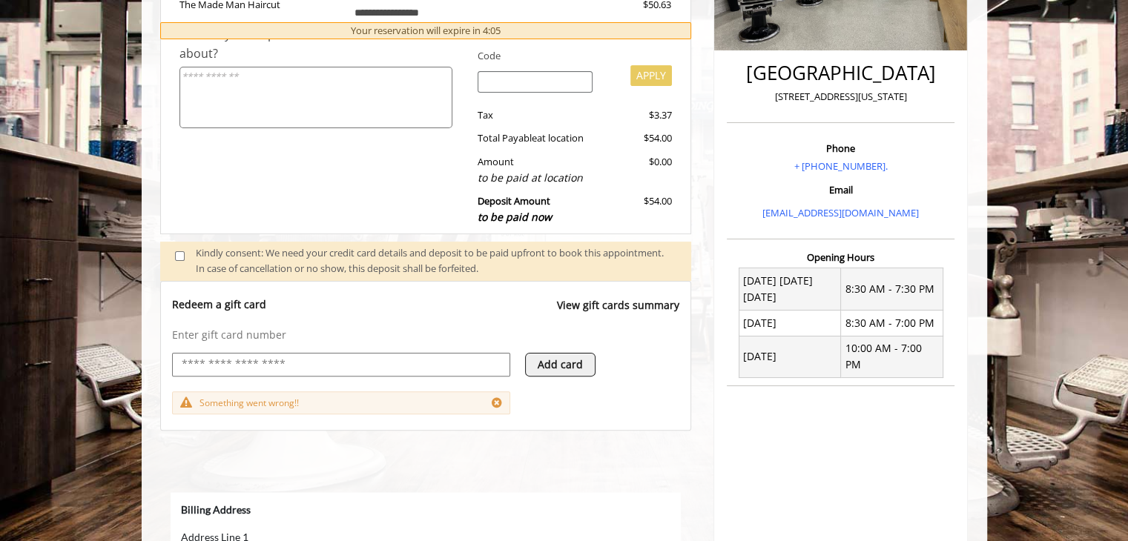
click at [498, 401] on icon at bounding box center [497, 403] width 10 height 12
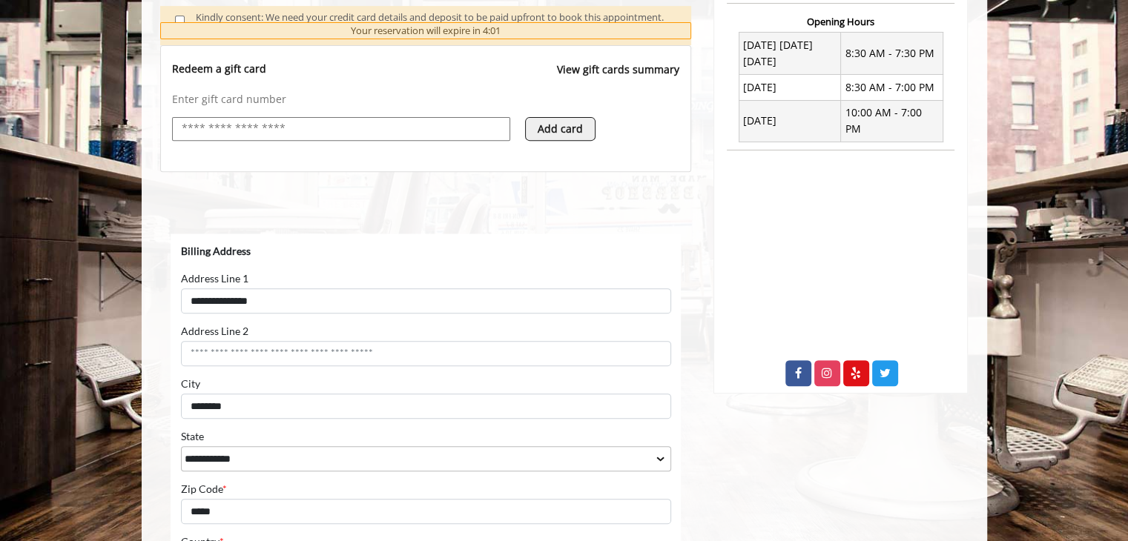
scroll to position [792, 0]
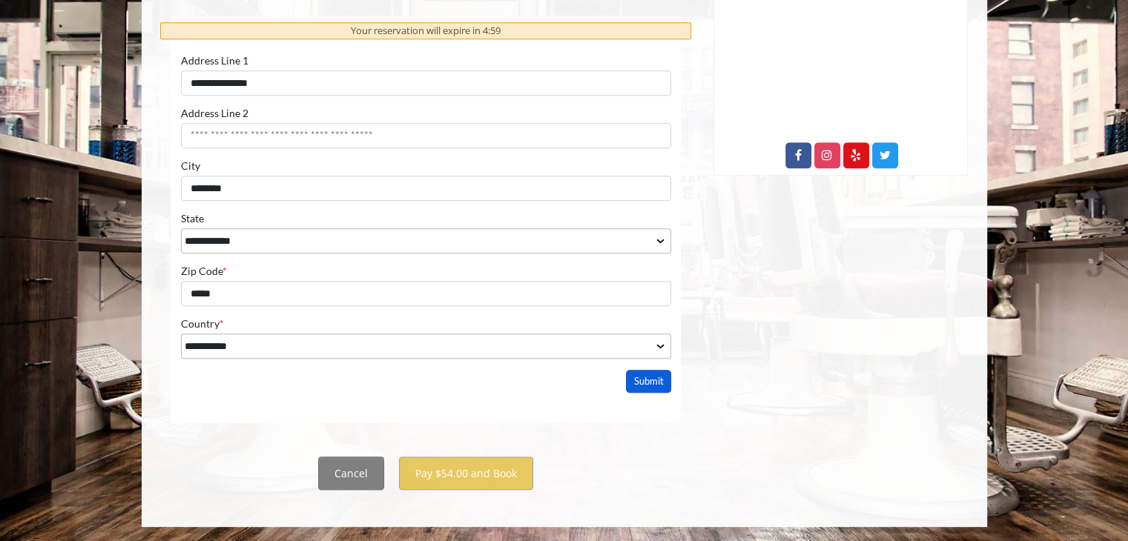
click at [649, 378] on button "Submit" at bounding box center [648, 381] width 46 height 23
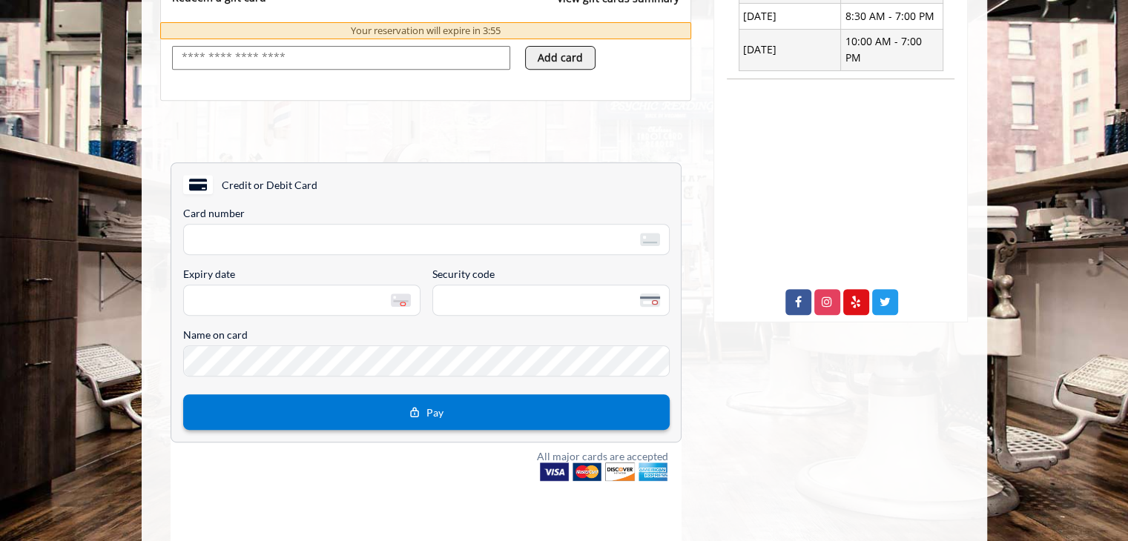
scroll to position [643, 0]
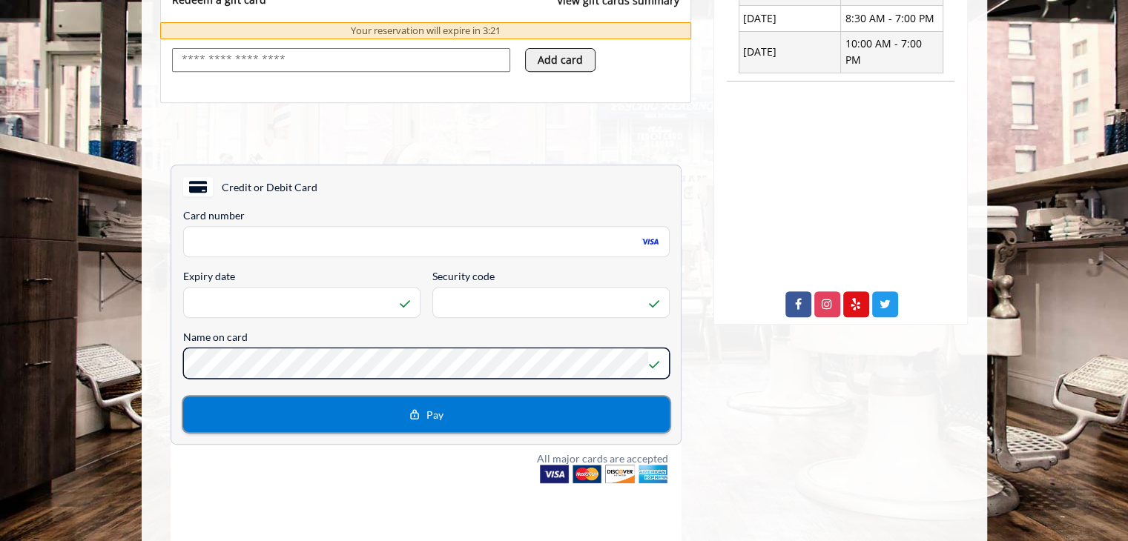
click at [271, 413] on button "Pay" at bounding box center [425, 415] width 486 height 36
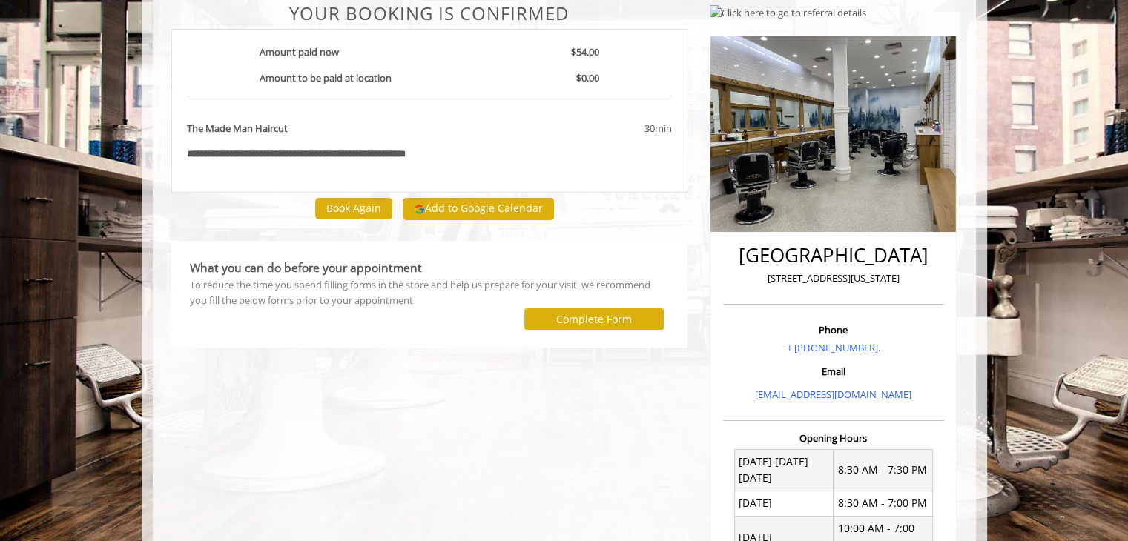
scroll to position [116, 0]
